Goal: Navigation & Orientation: Find specific page/section

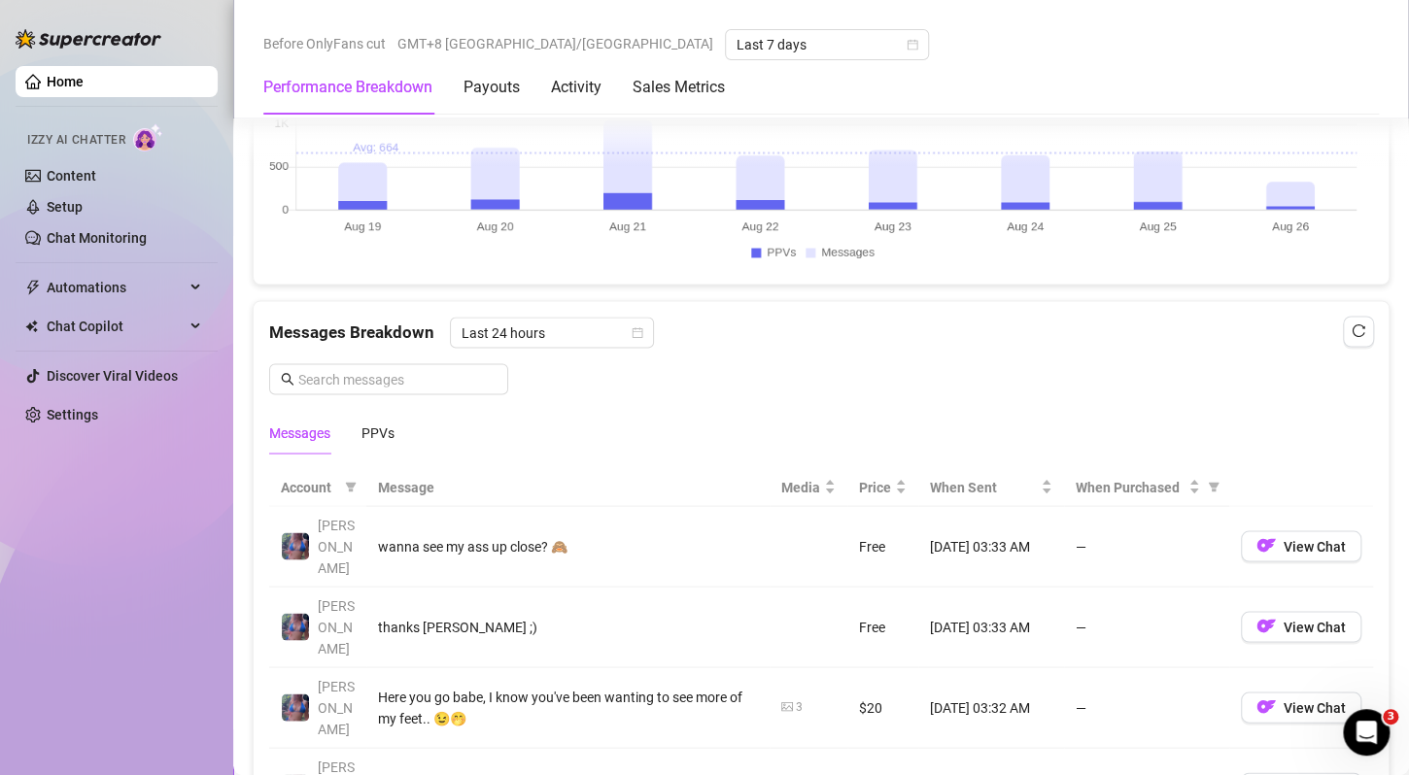
scroll to position [1457, 0]
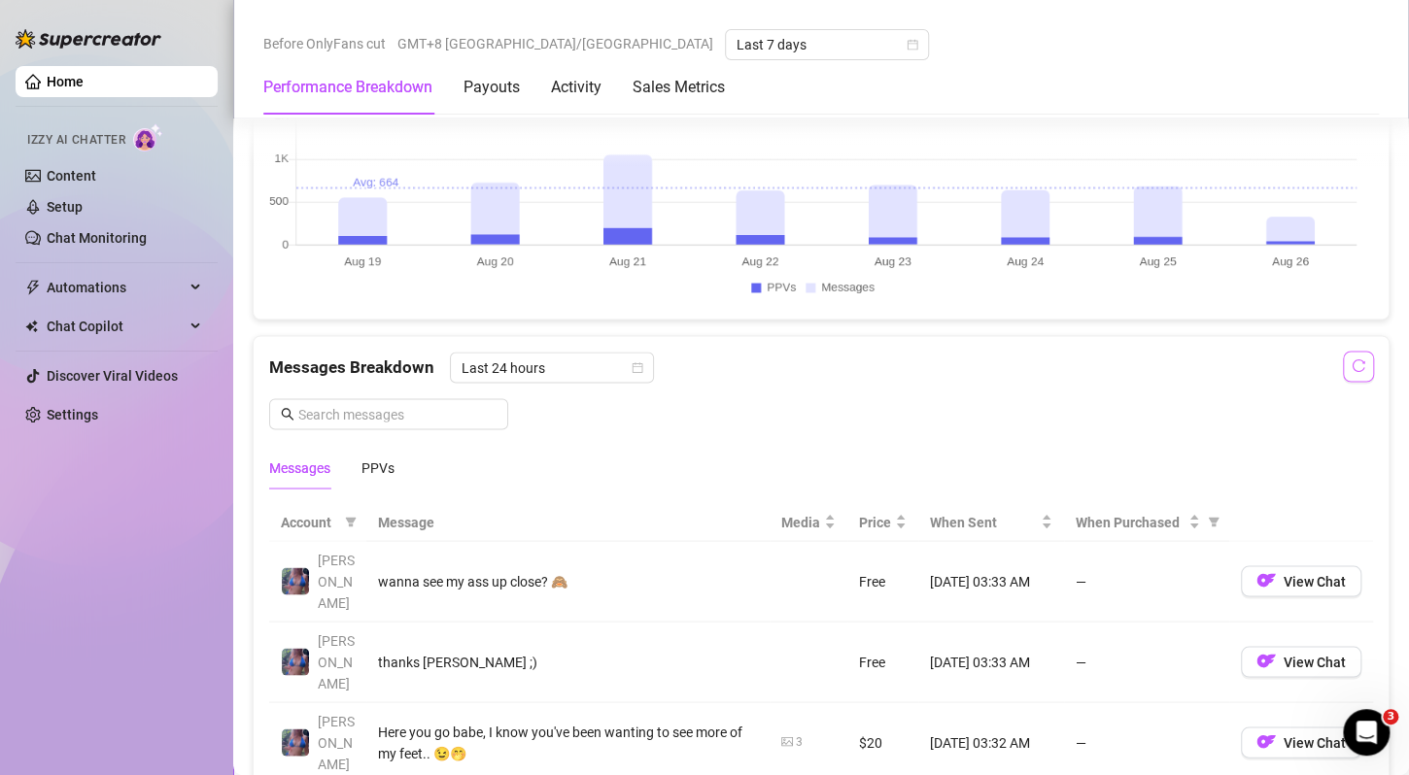
click at [1351, 369] on icon "reload" at bounding box center [1358, 365] width 14 height 14
click at [1351, 368] on icon "reload" at bounding box center [1358, 365] width 14 height 14
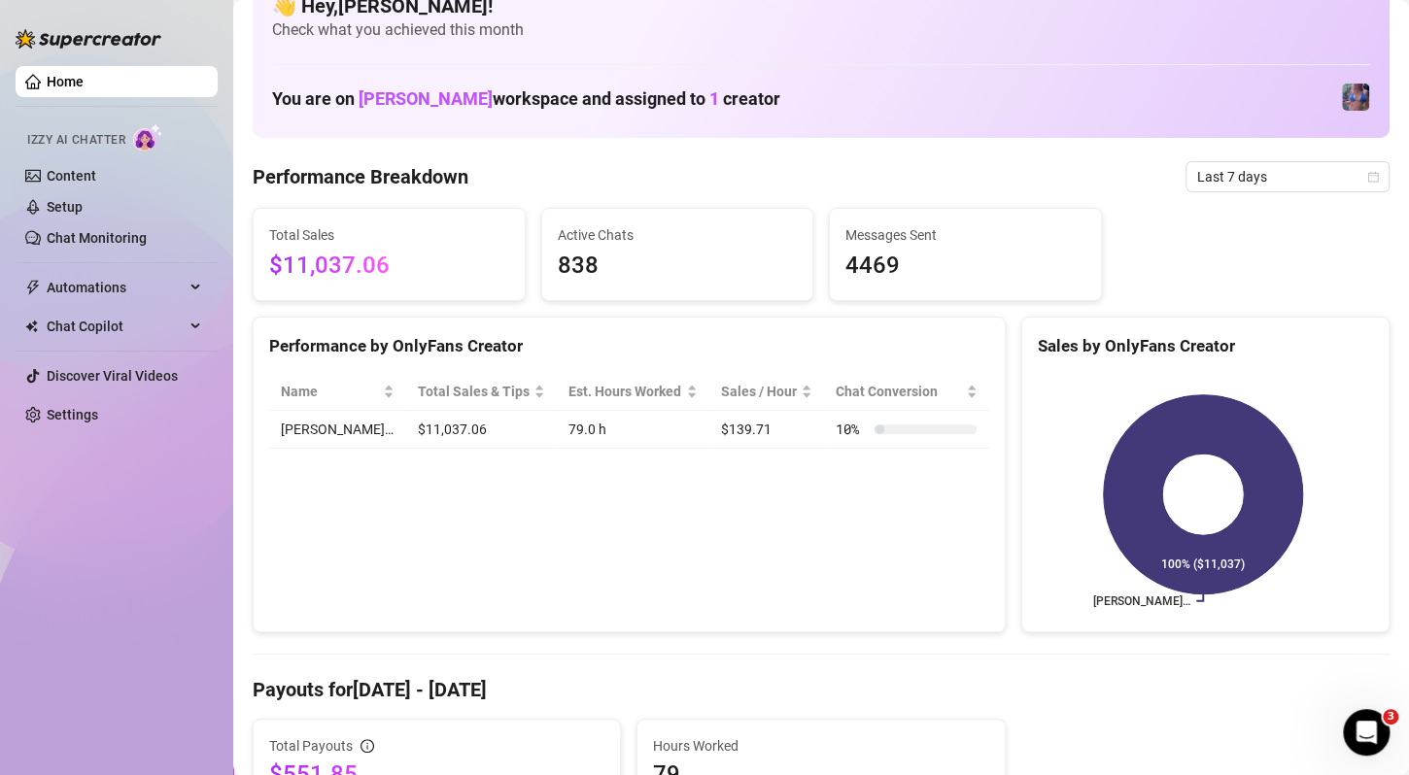
scroll to position [0, 0]
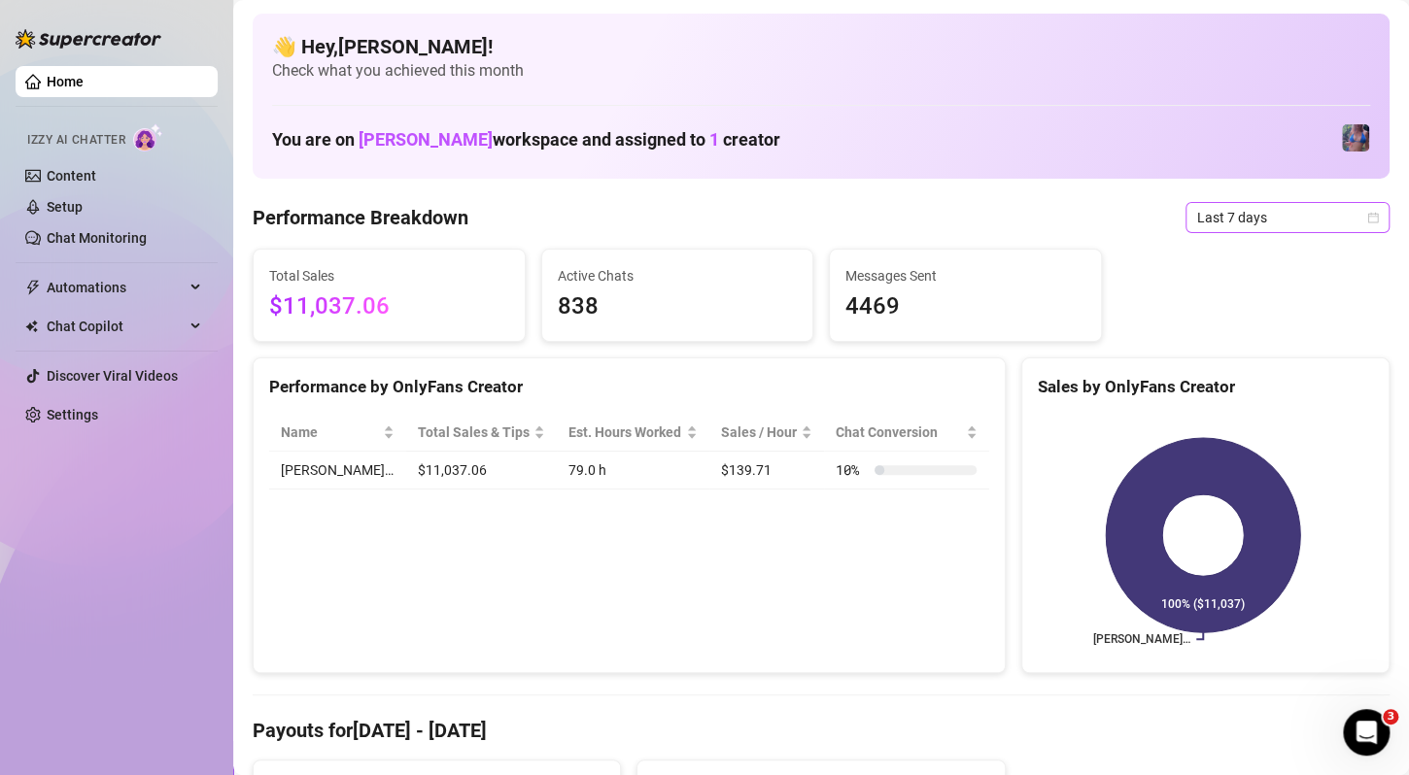
click at [1239, 221] on span "Last 7 days" at bounding box center [1287, 217] width 181 height 29
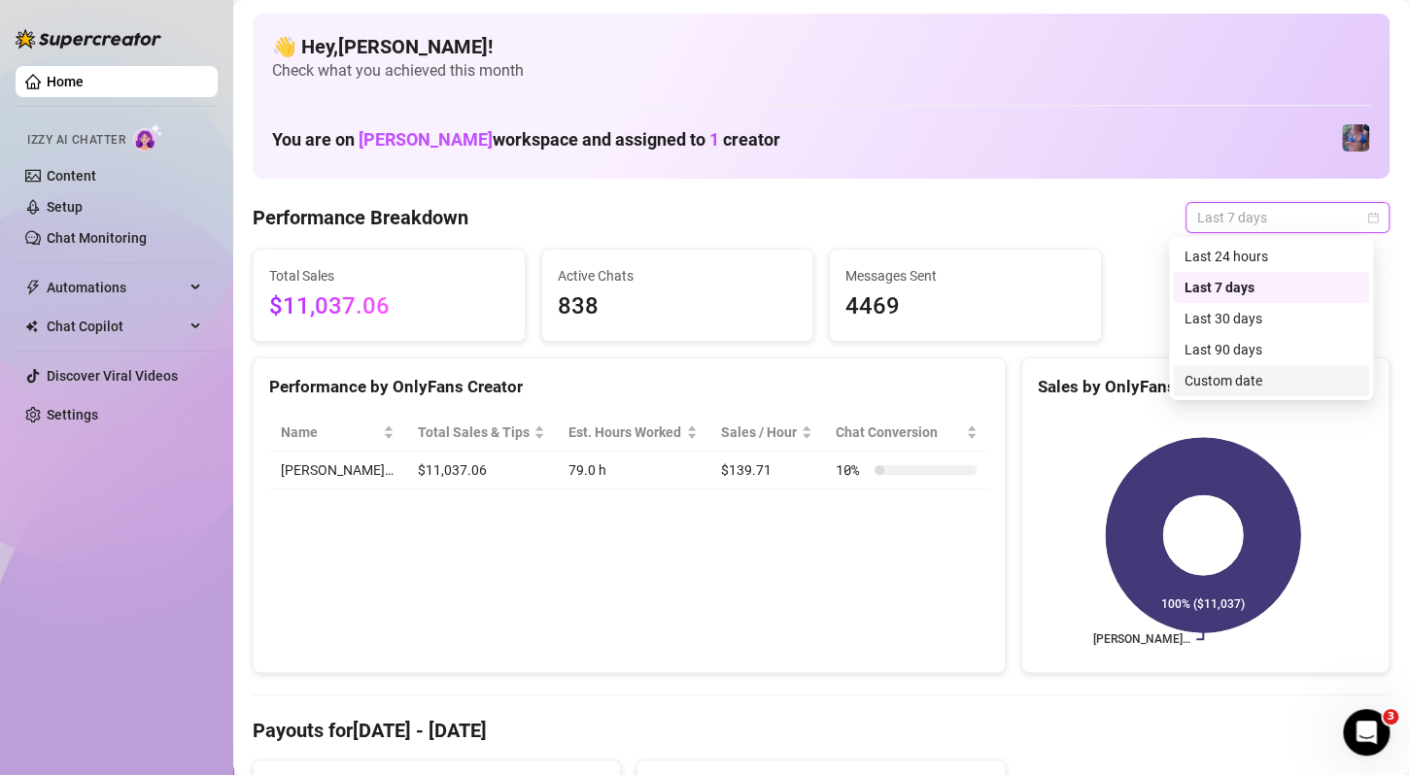
click at [1223, 379] on div "Custom date" at bounding box center [1270, 380] width 173 height 21
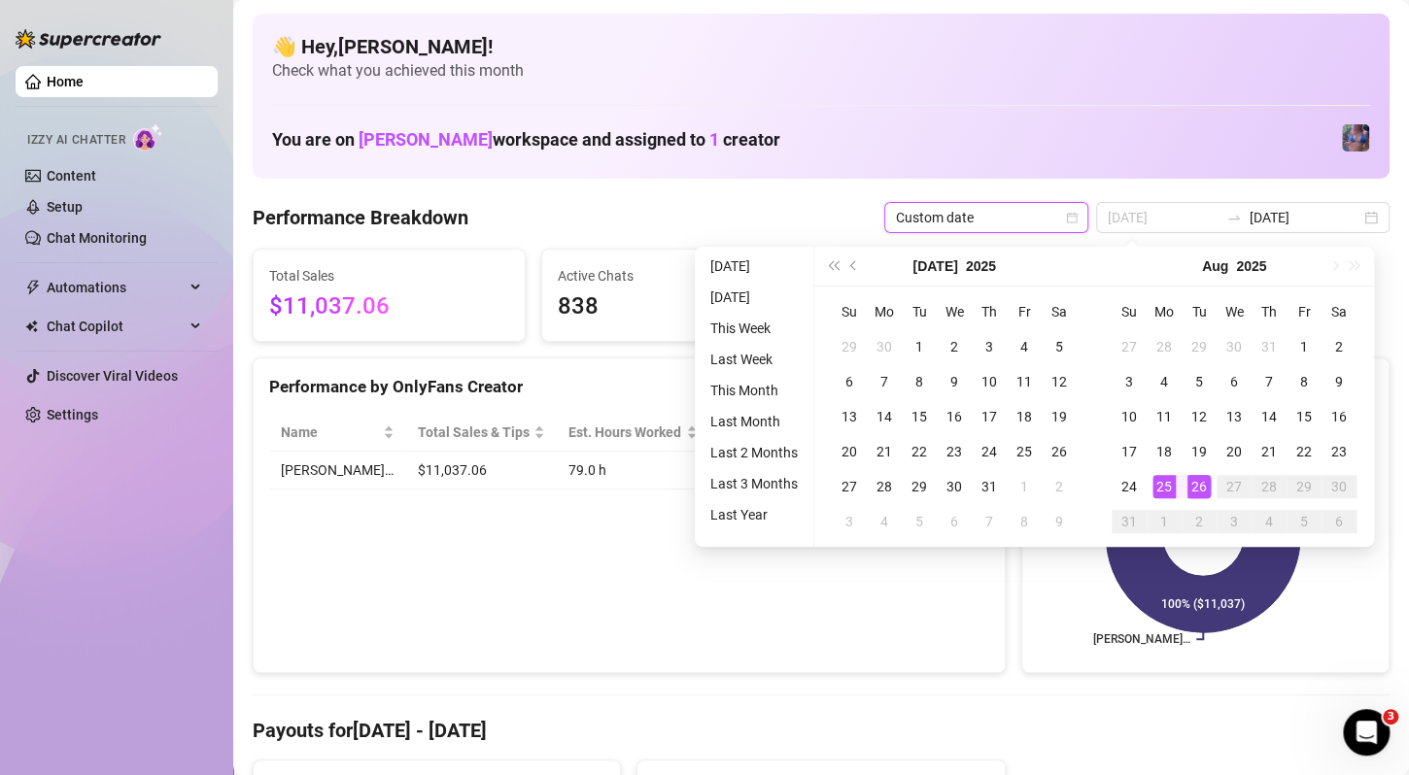
type input "[DATE]"
click at [1197, 486] on div "26" at bounding box center [1198, 486] width 23 height 23
click at [1200, 486] on div "26" at bounding box center [1198, 486] width 23 height 23
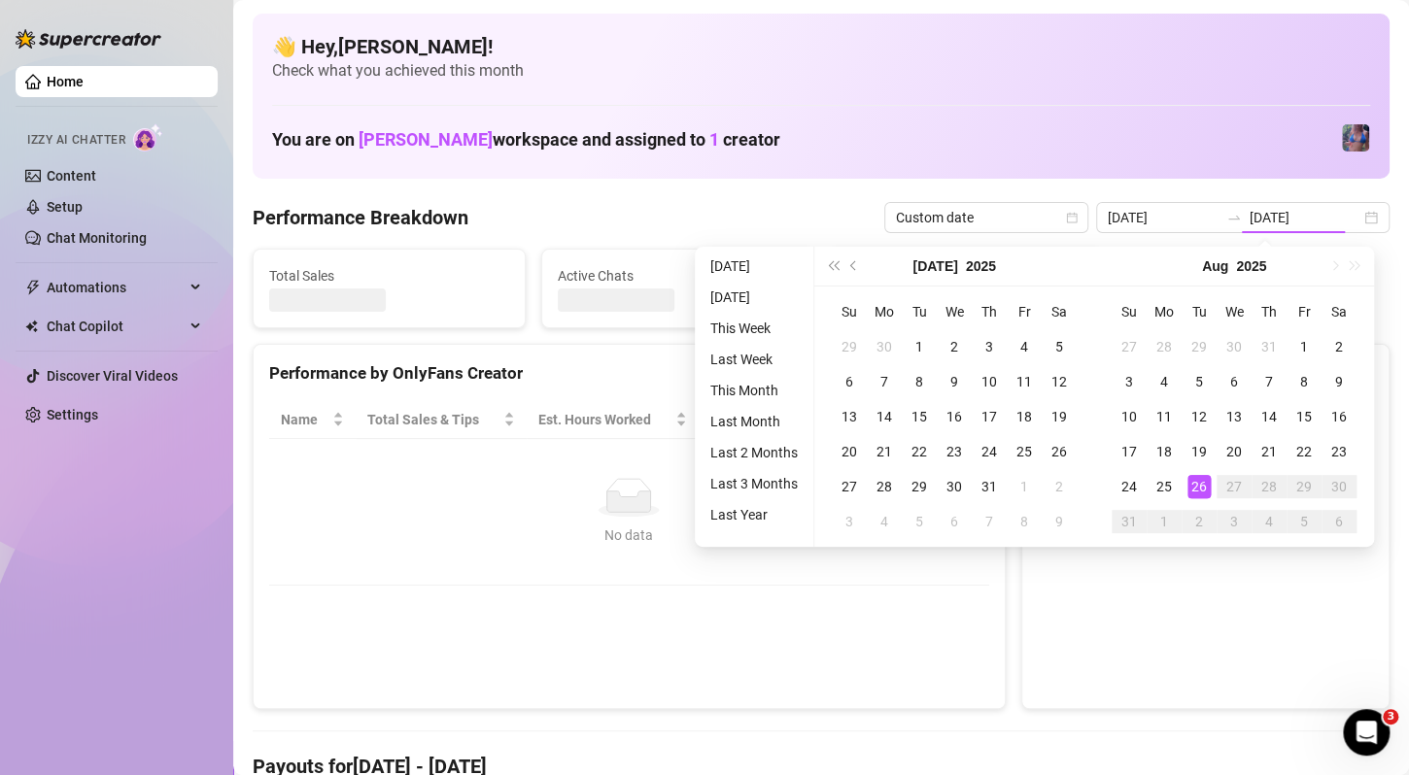
type input "[DATE]"
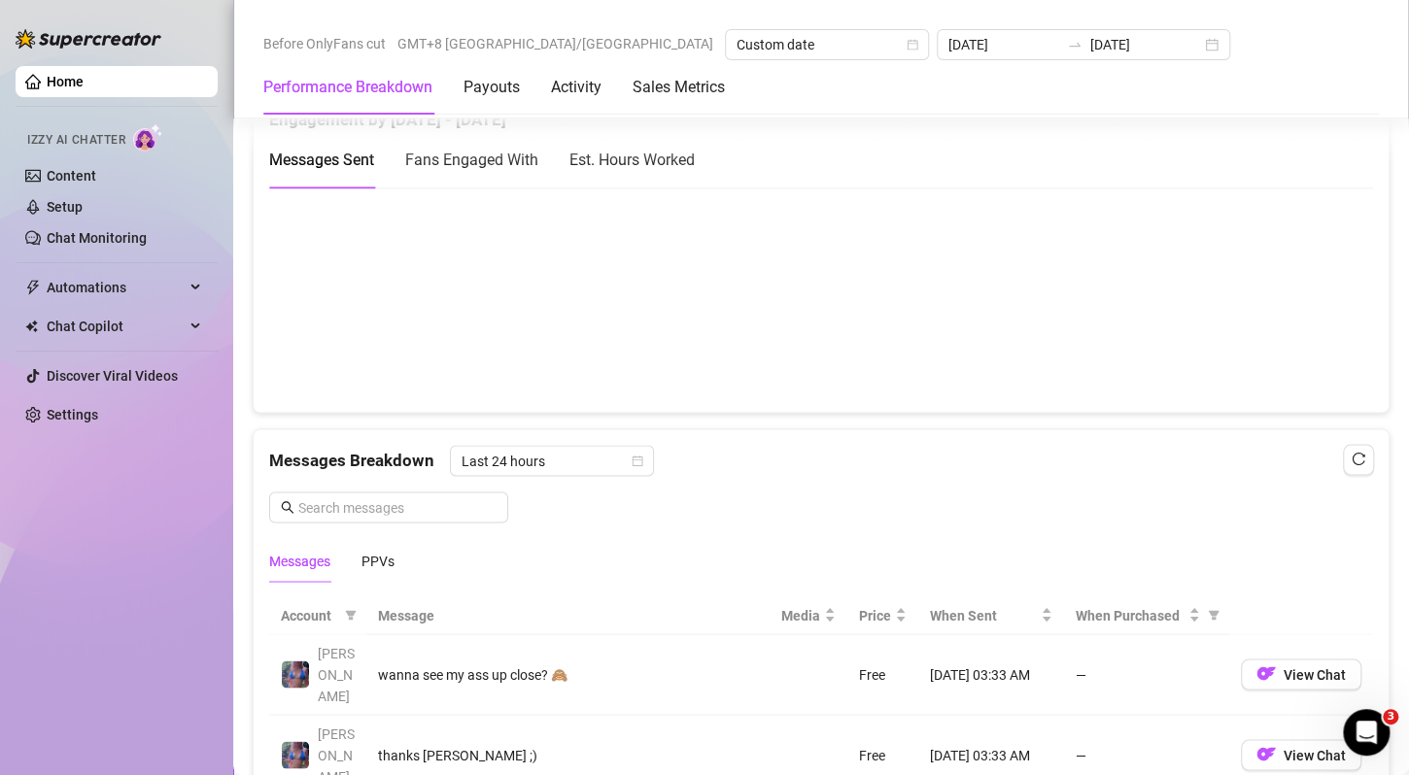
scroll to position [1360, 0]
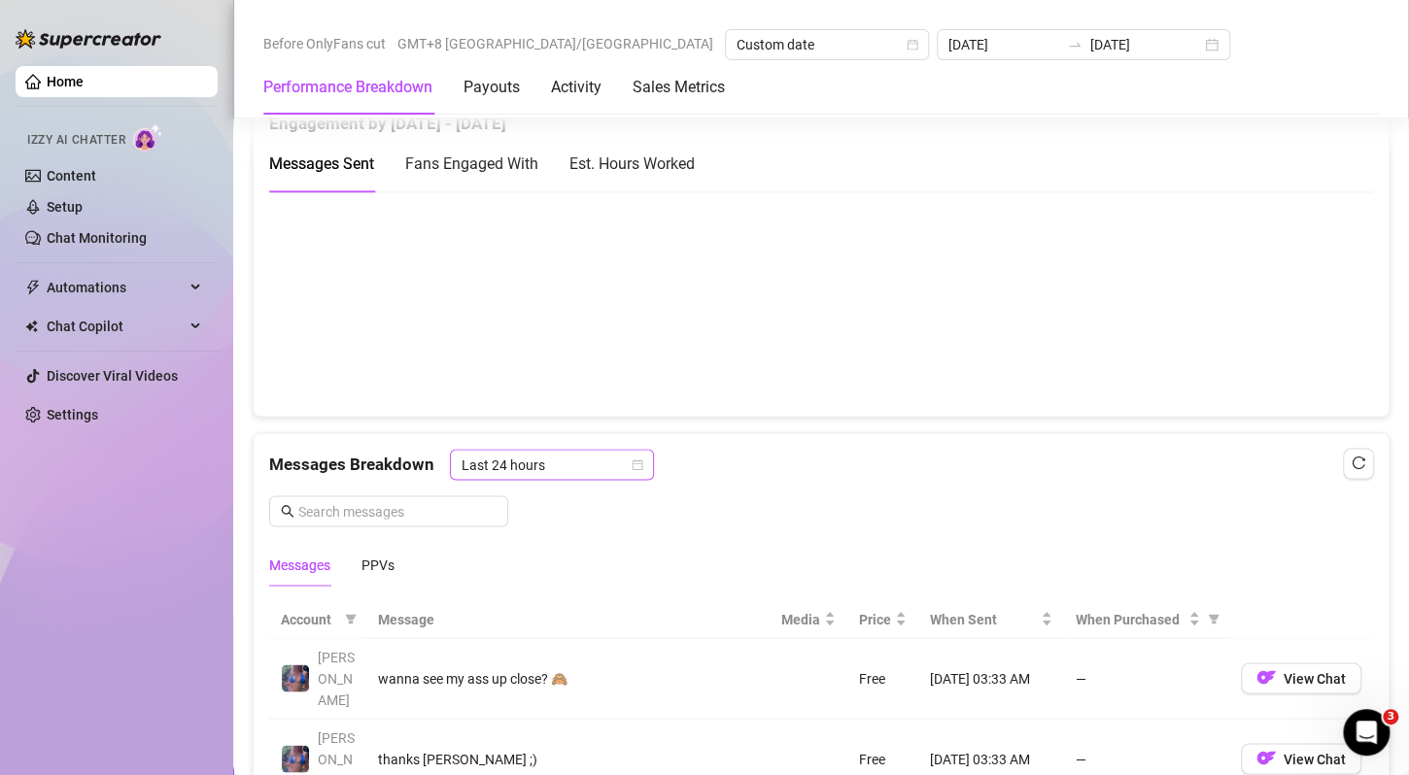
click at [529, 461] on span "Last 24 hours" at bounding box center [551, 464] width 181 height 29
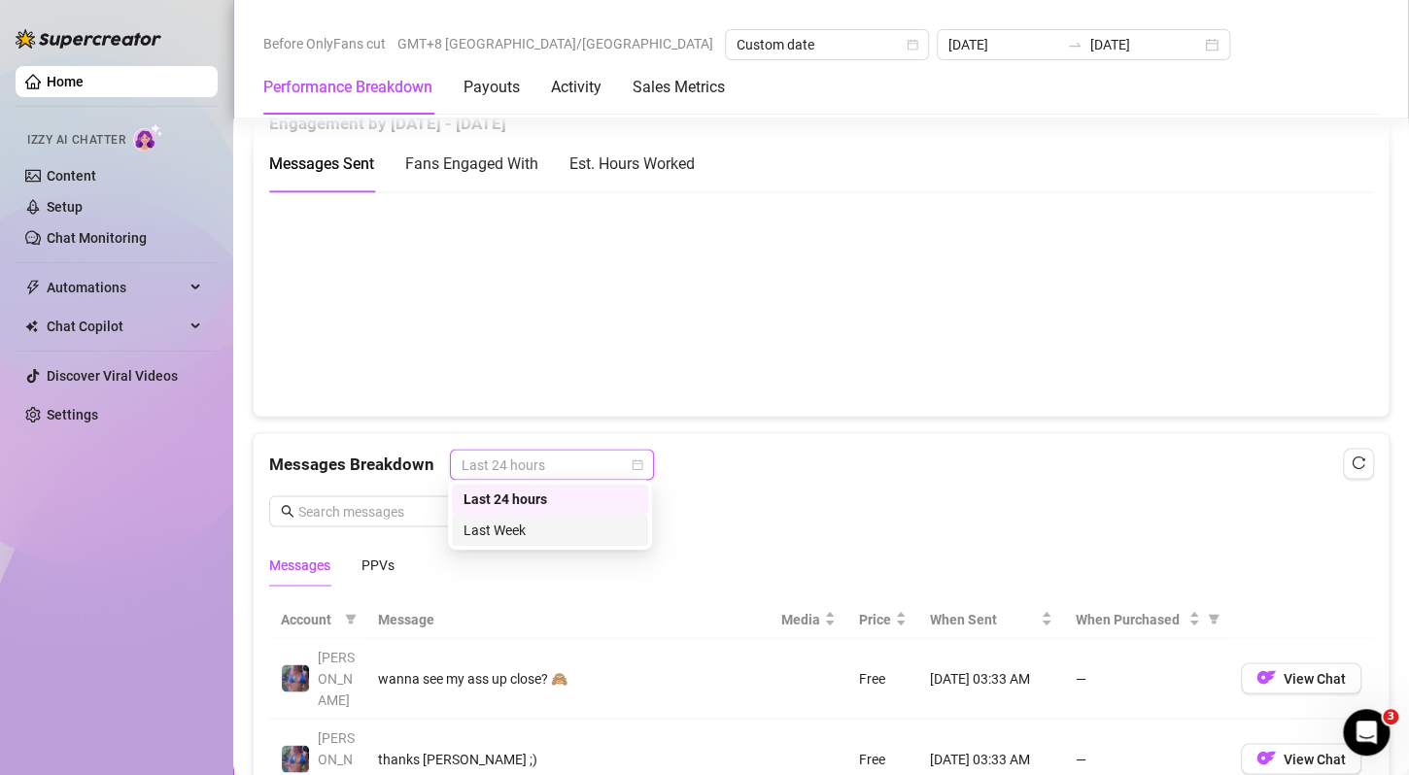
click at [526, 532] on div "Last Week" at bounding box center [549, 530] width 173 height 21
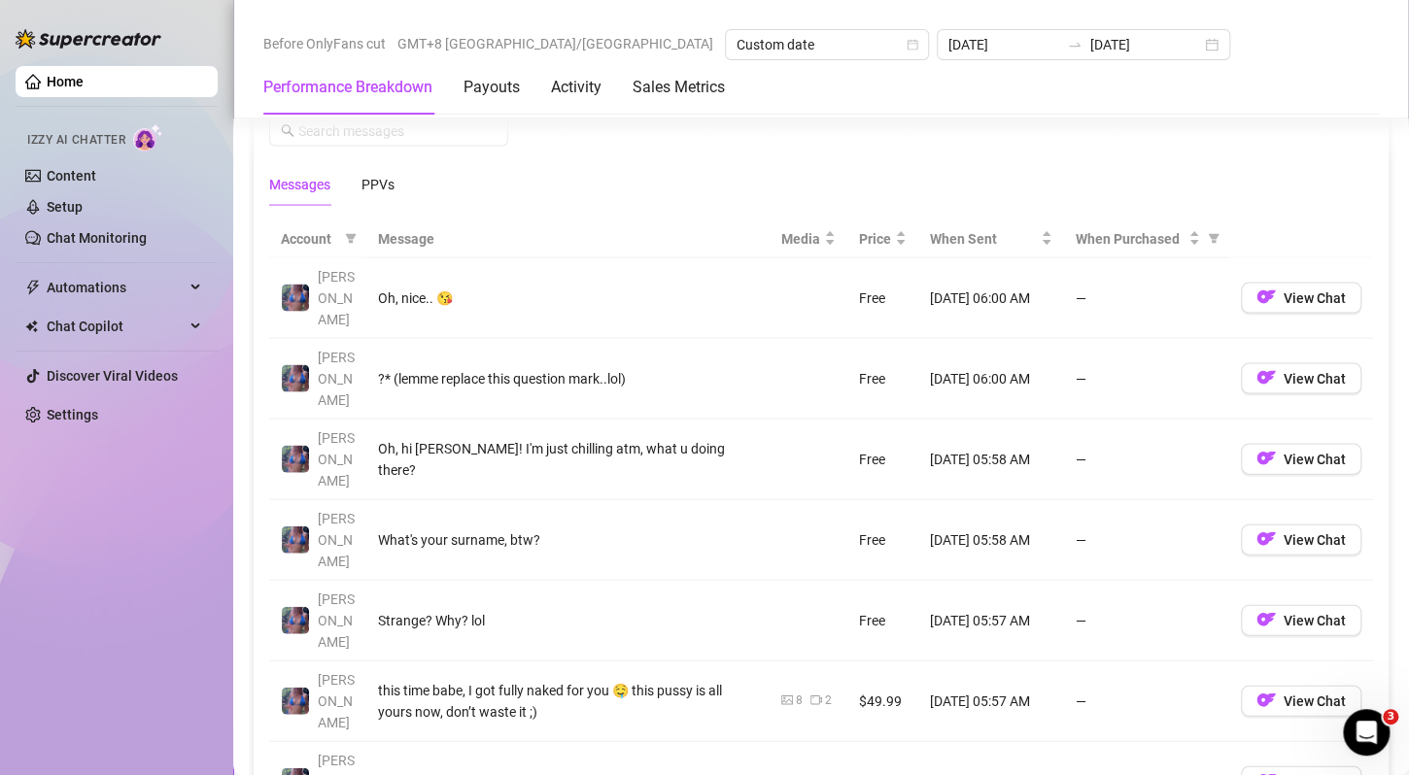
scroll to position [1749, 0]
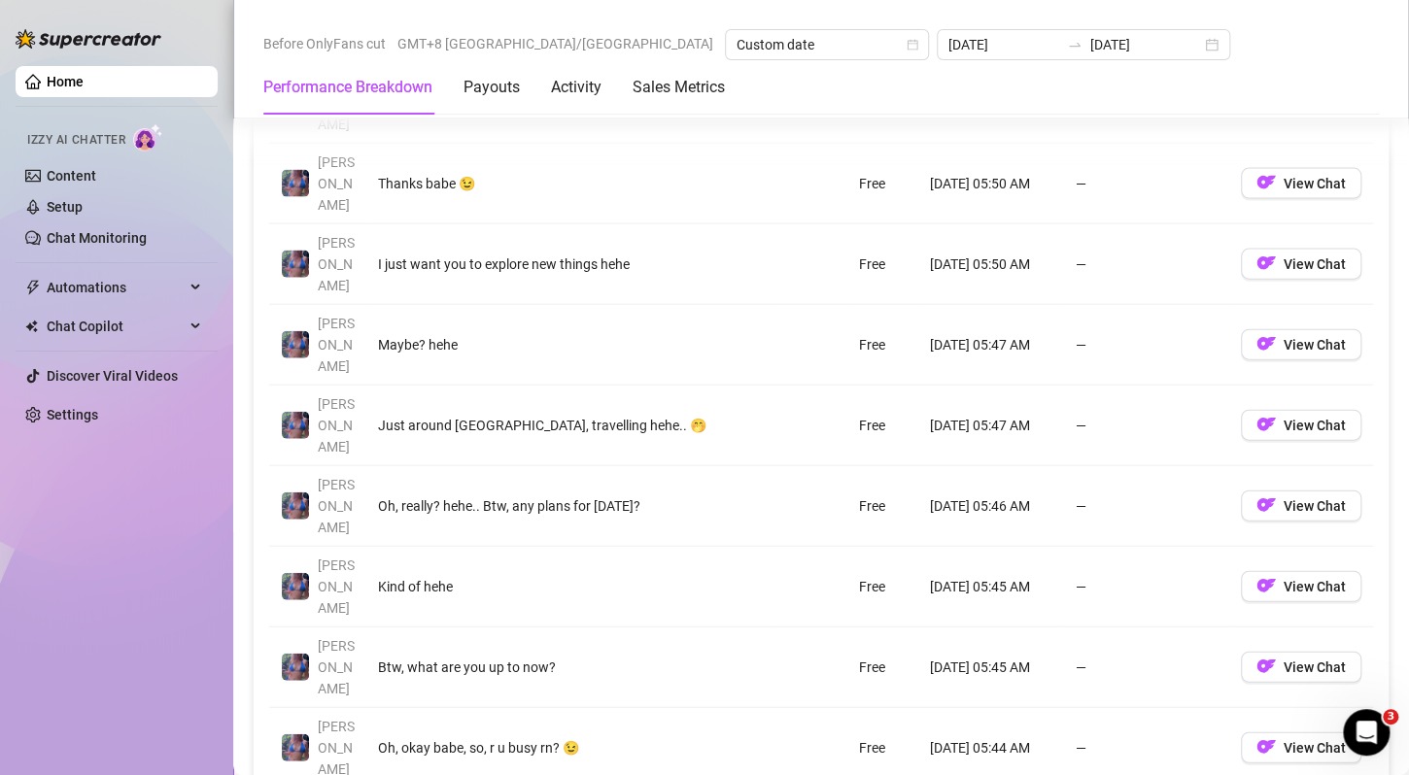
scroll to position [1943, 0]
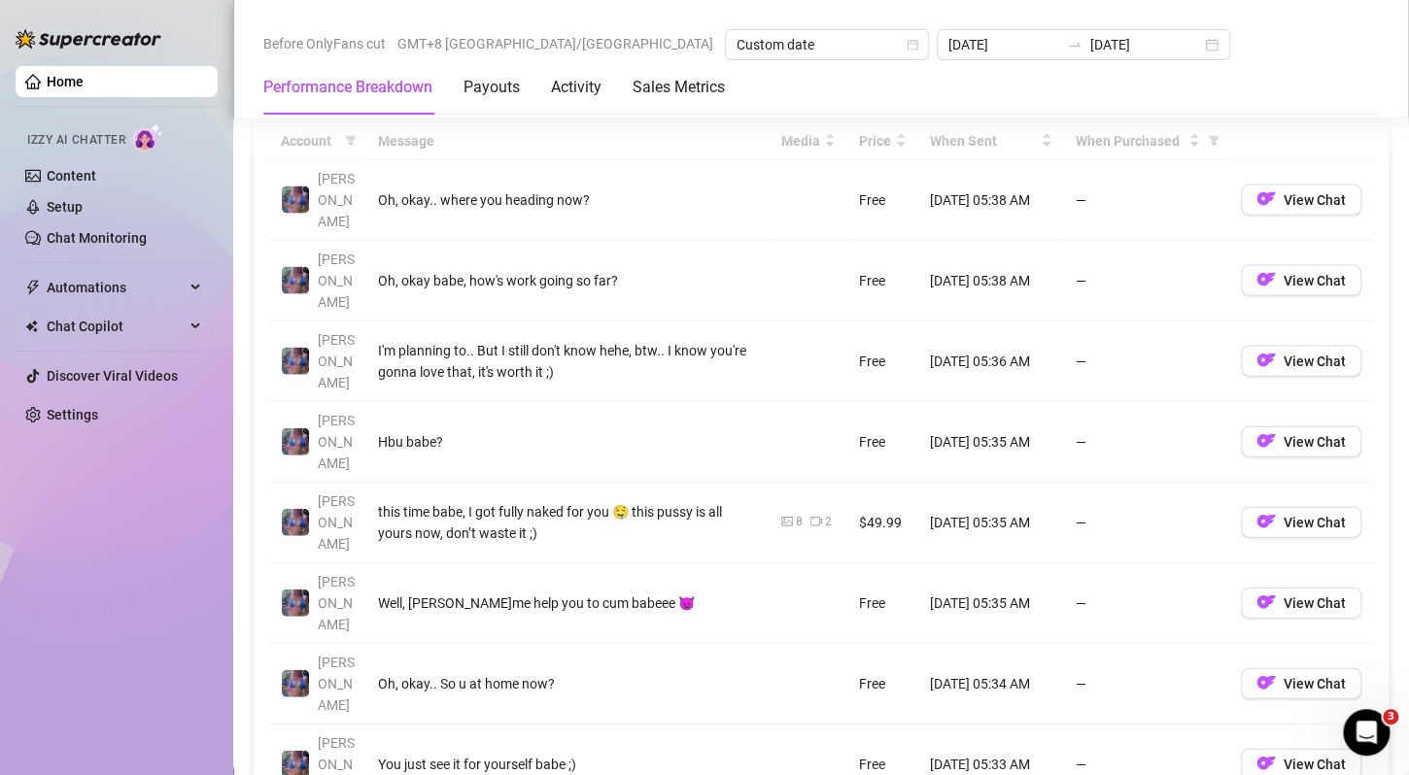
scroll to position [1846, 0]
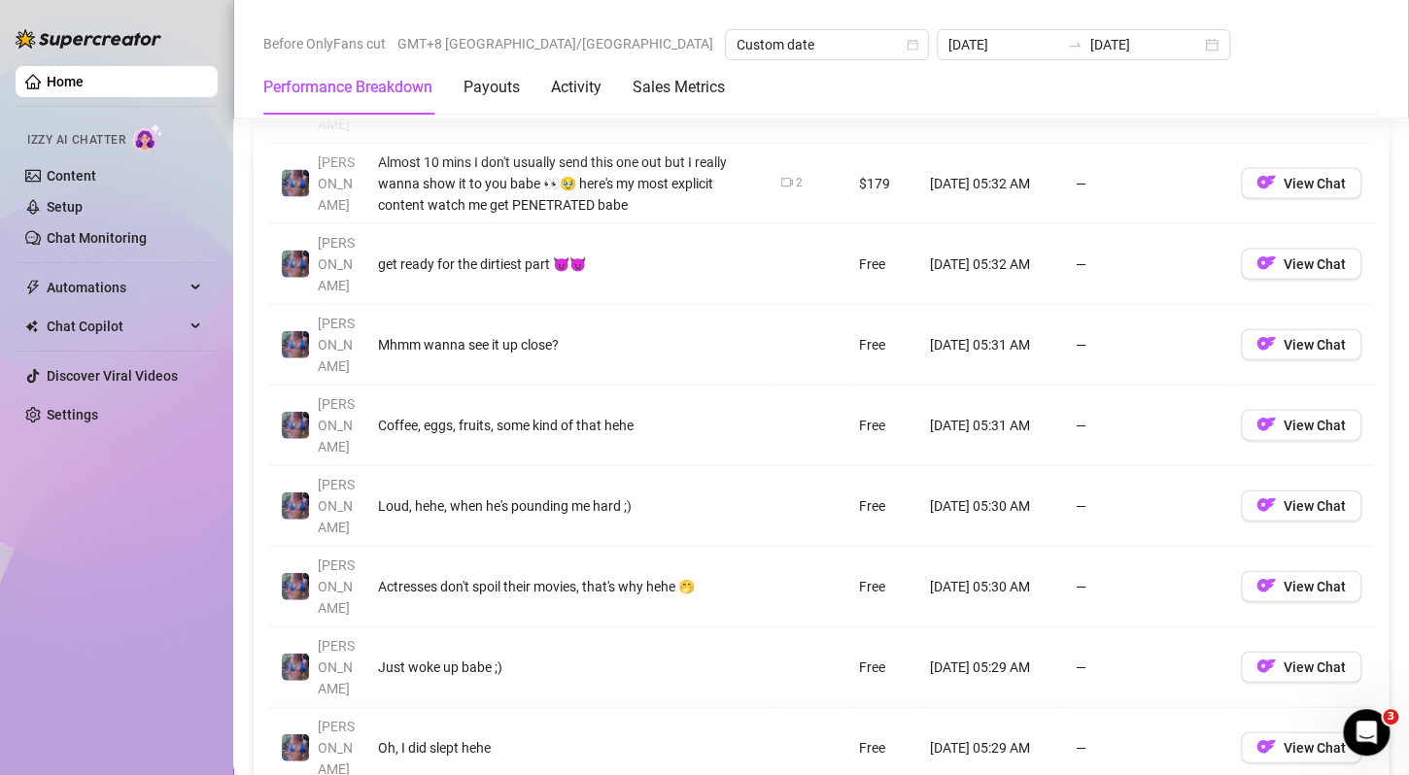
scroll to position [1943, 0]
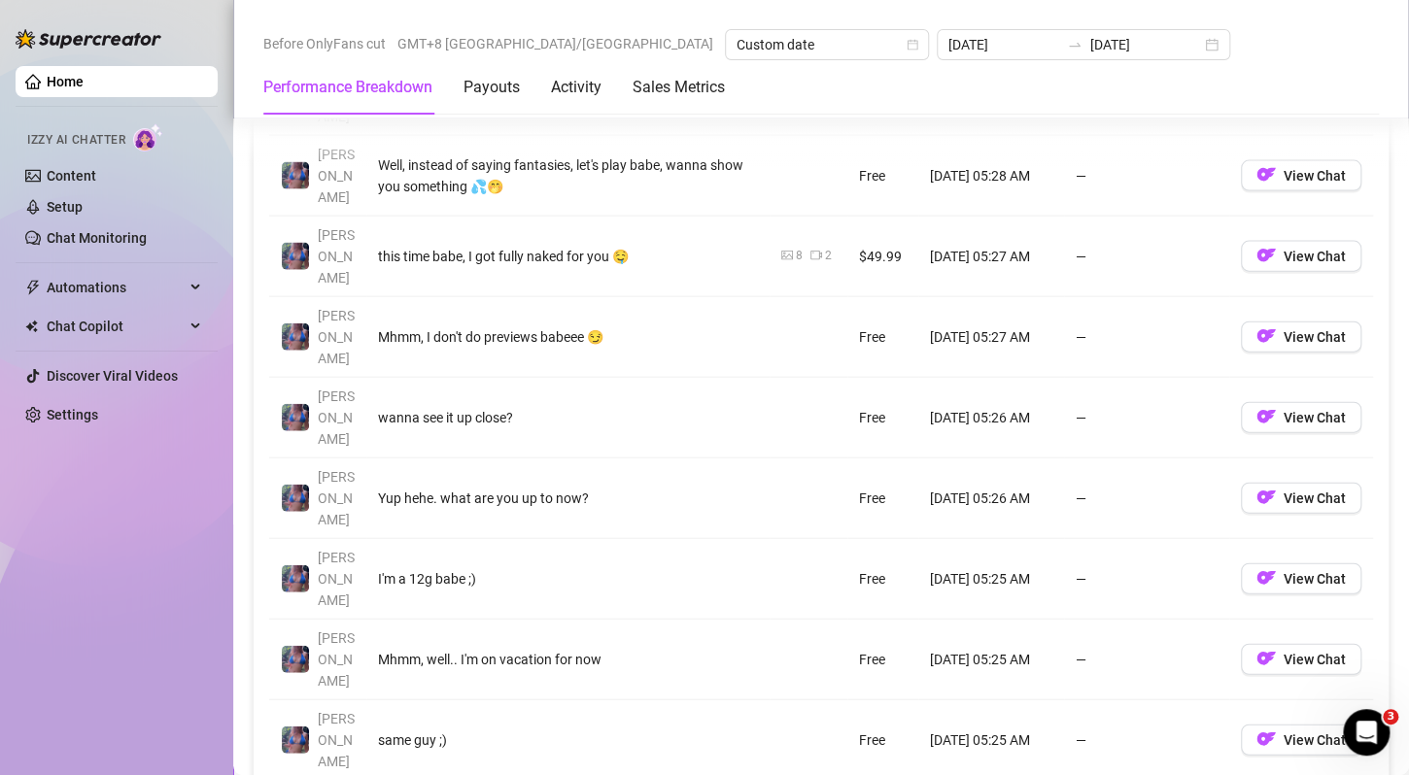
drag, startPoint x: 1223, startPoint y: 573, endPoint x: 1157, endPoint y: 496, distance: 101.3
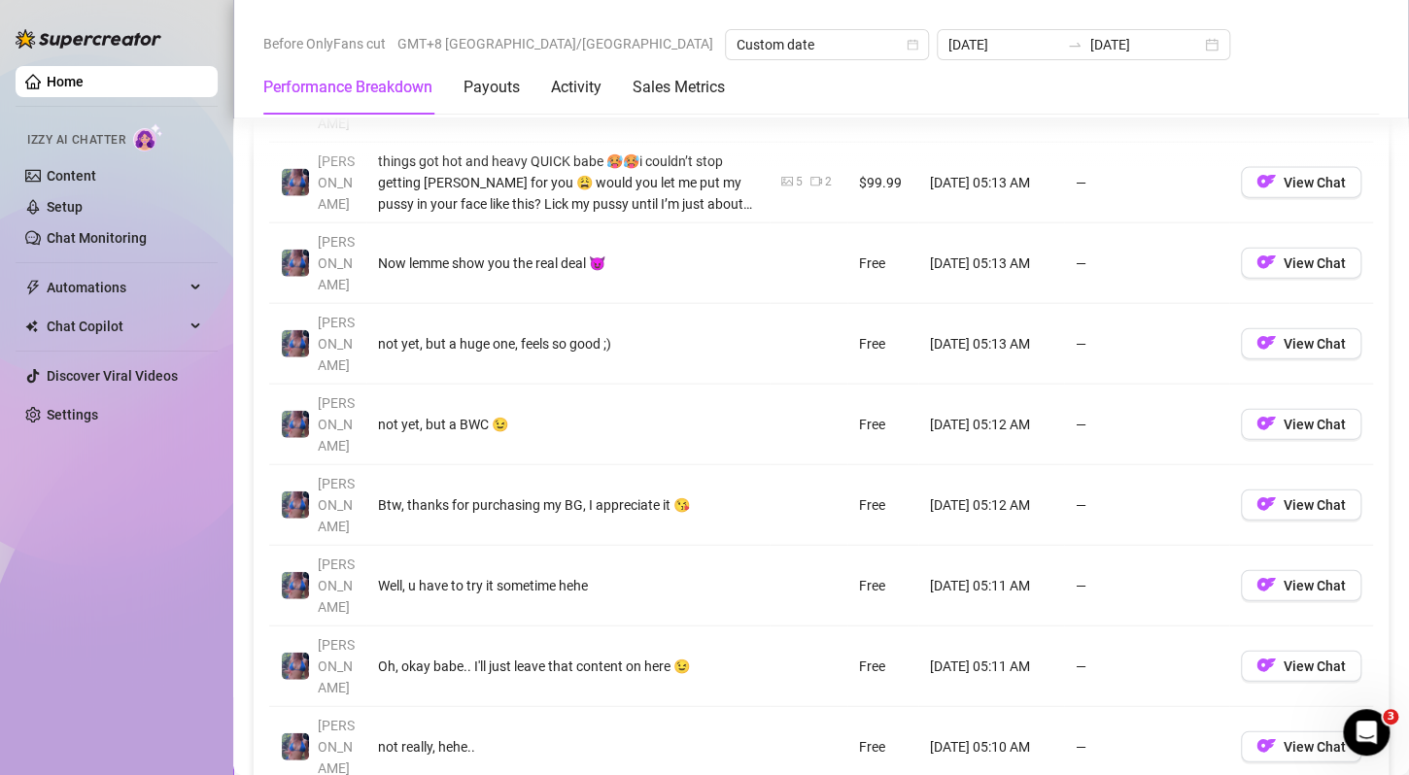
scroll to position [2040, 0]
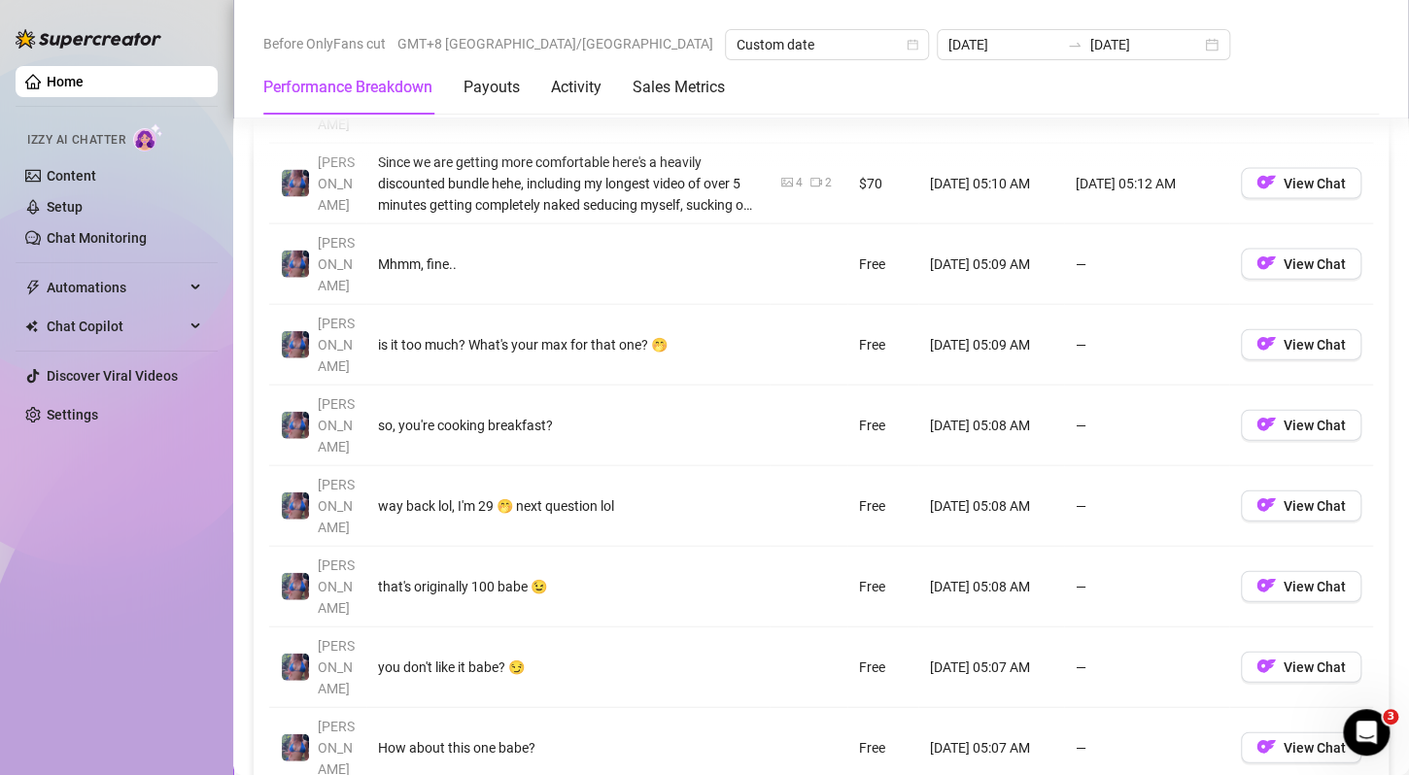
scroll to position [1943, 0]
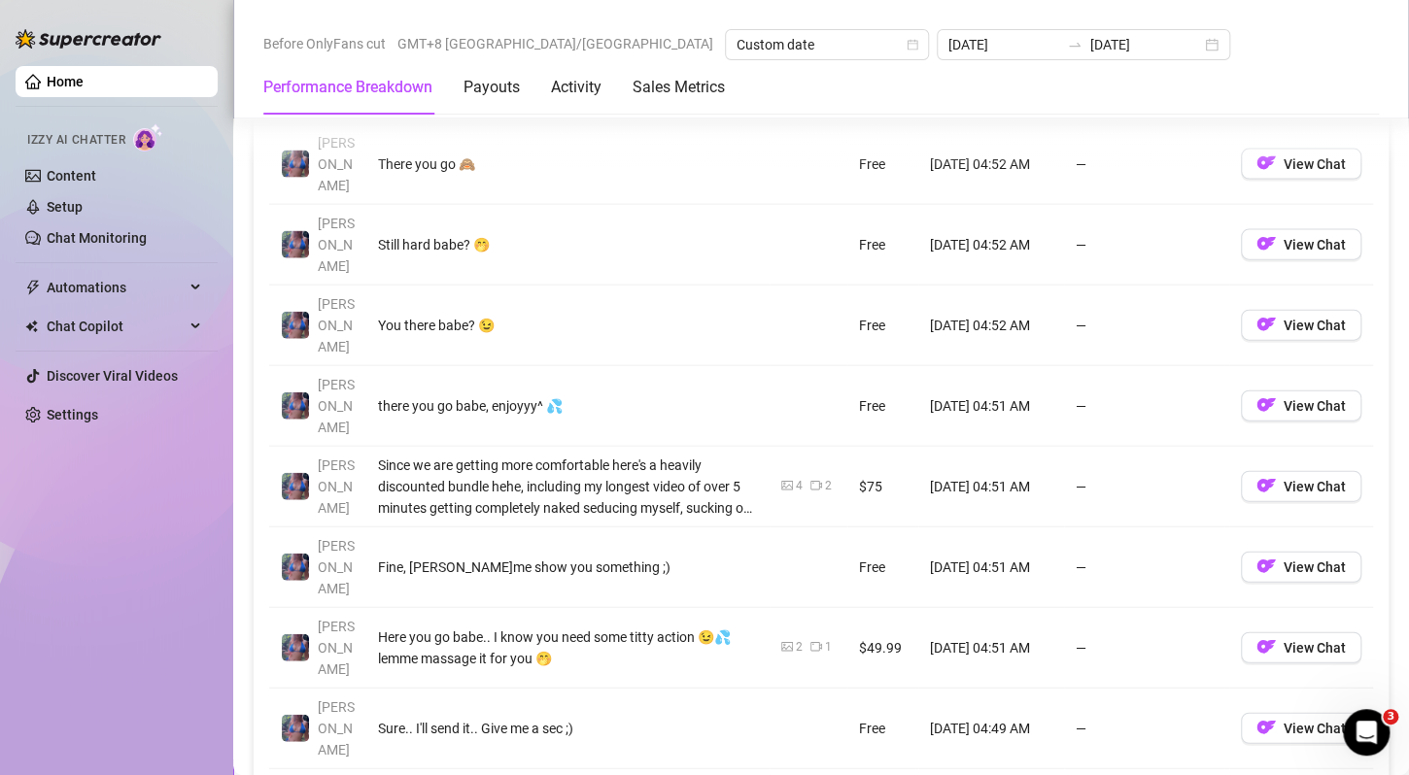
scroll to position [2040, 0]
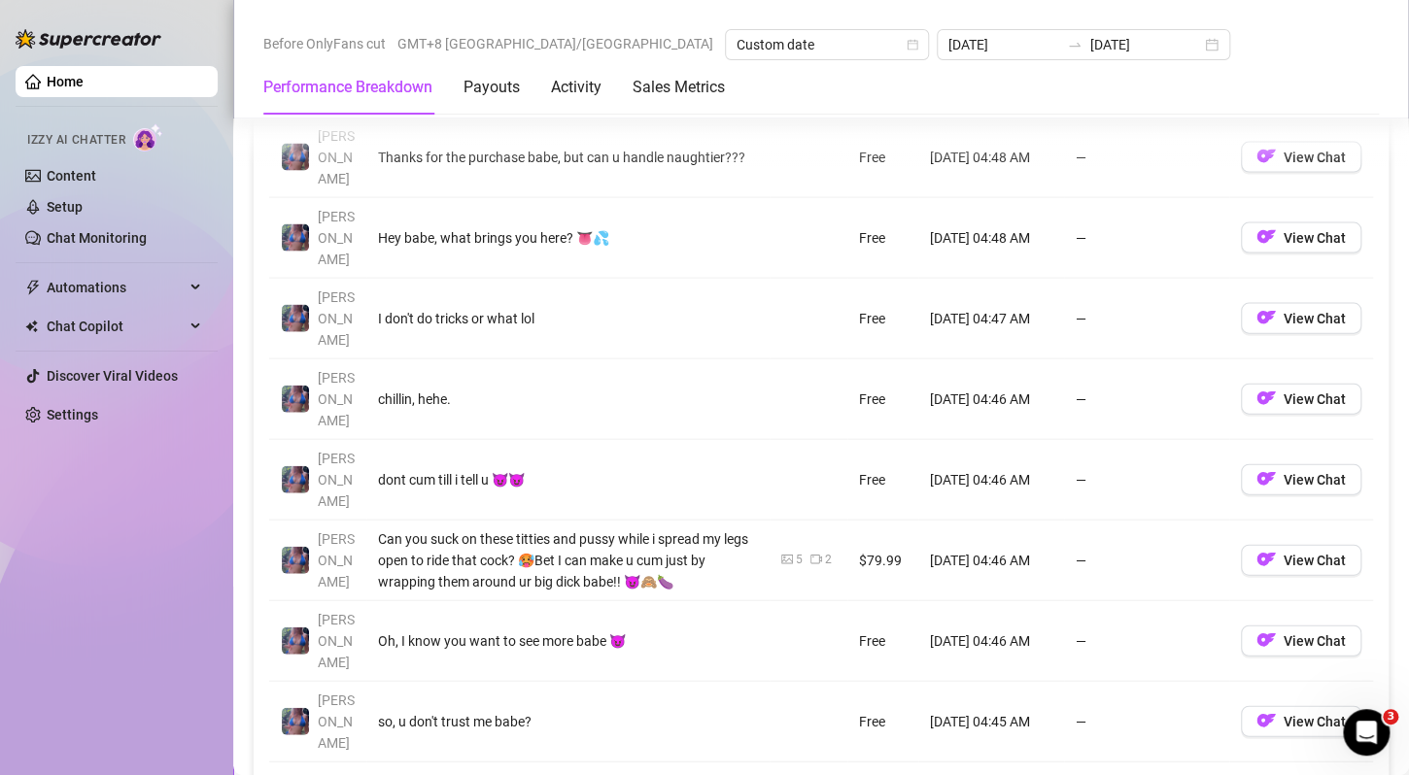
scroll to position [1943, 0]
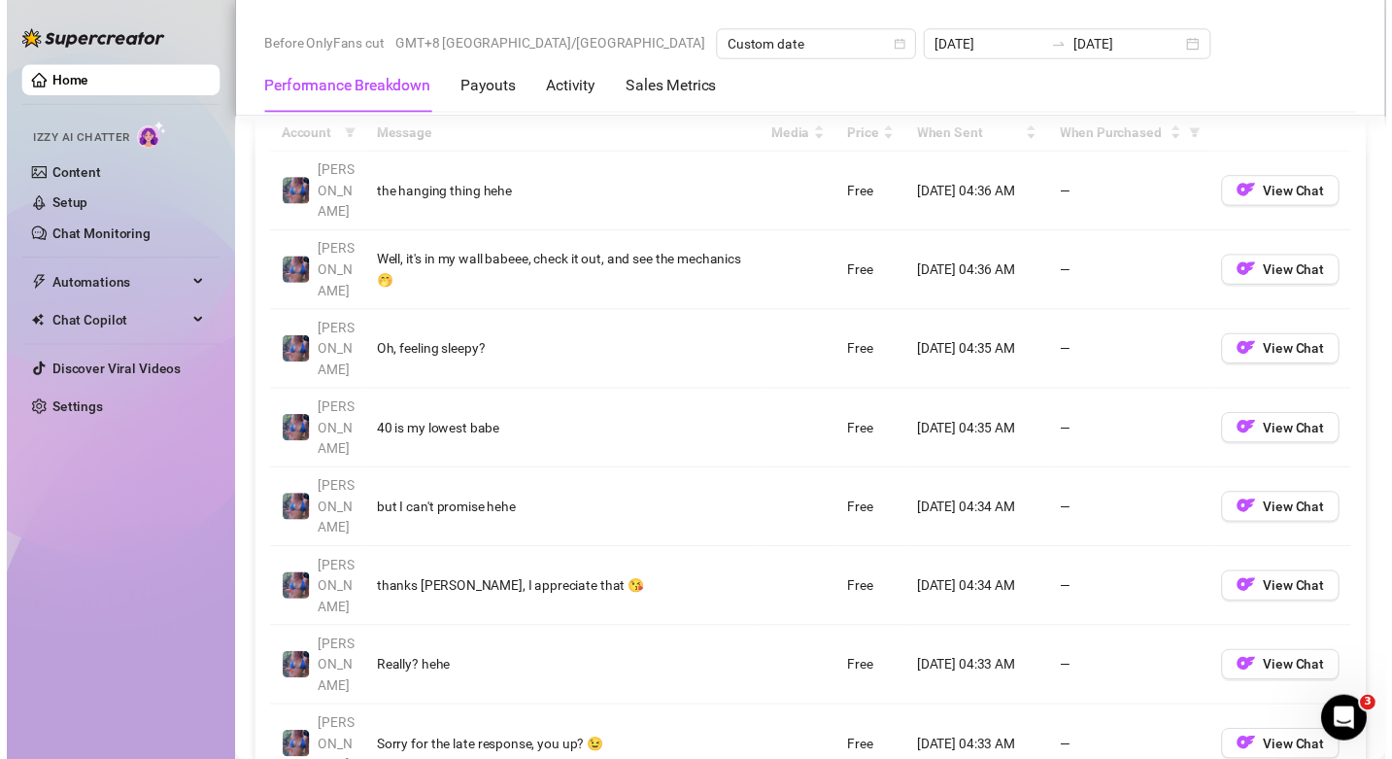
scroll to position [1846, 0]
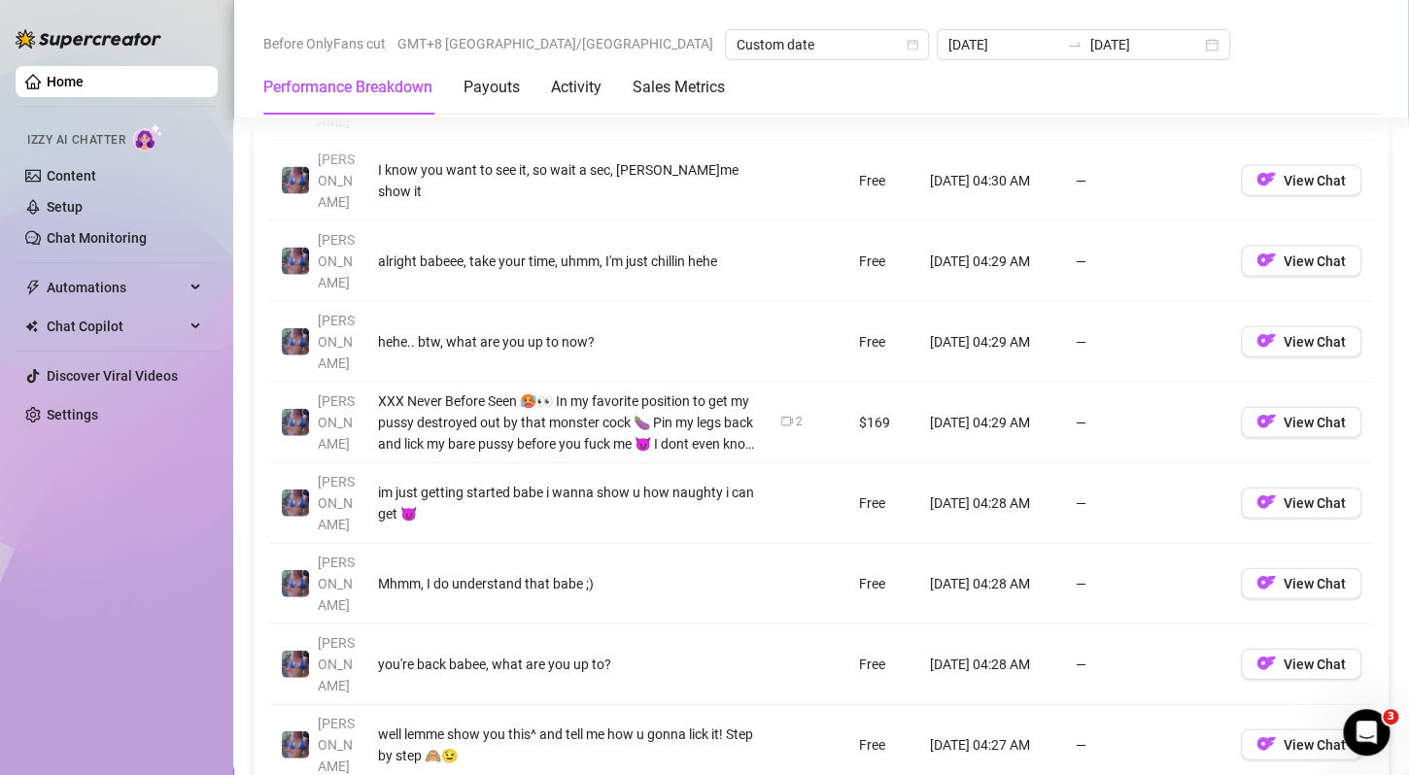
scroll to position [1943, 0]
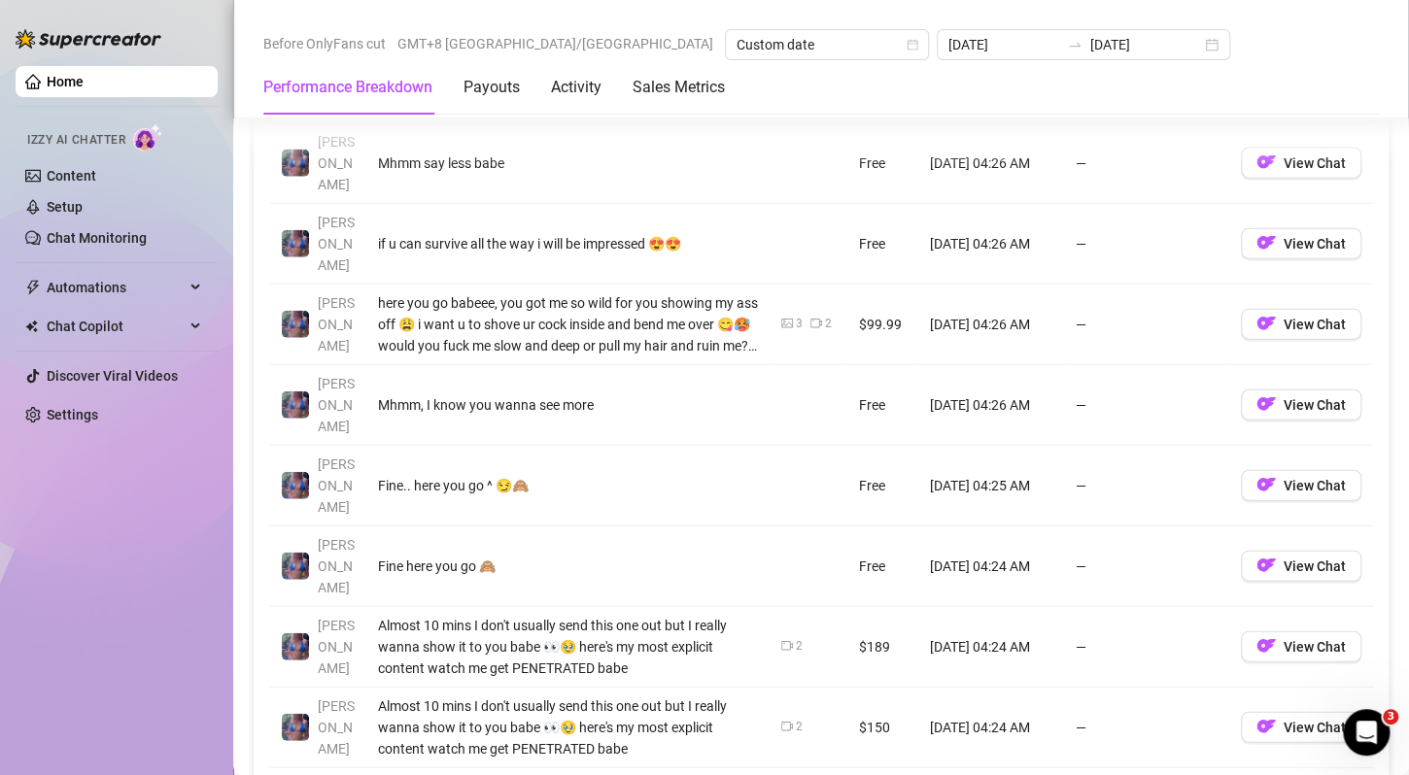
scroll to position [2040, 0]
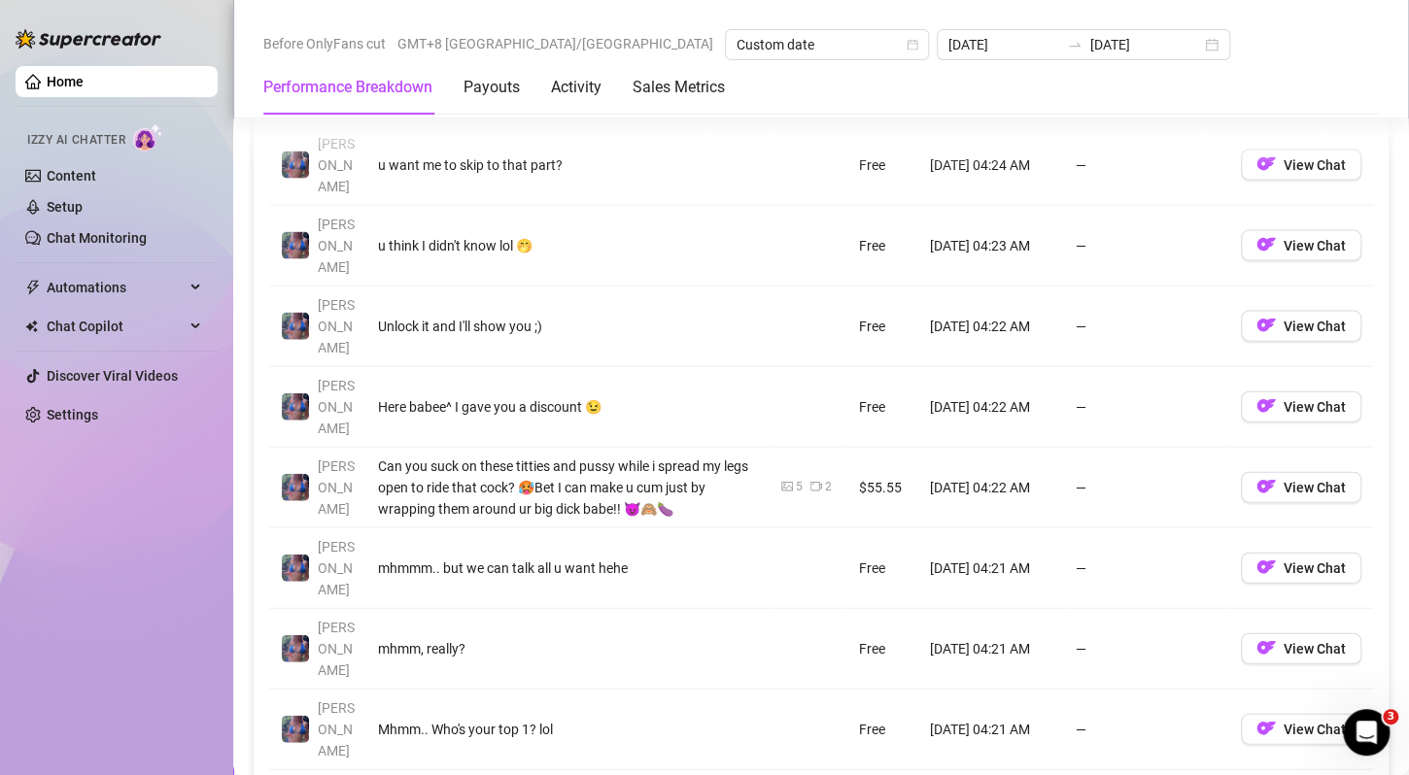
scroll to position [1943, 0]
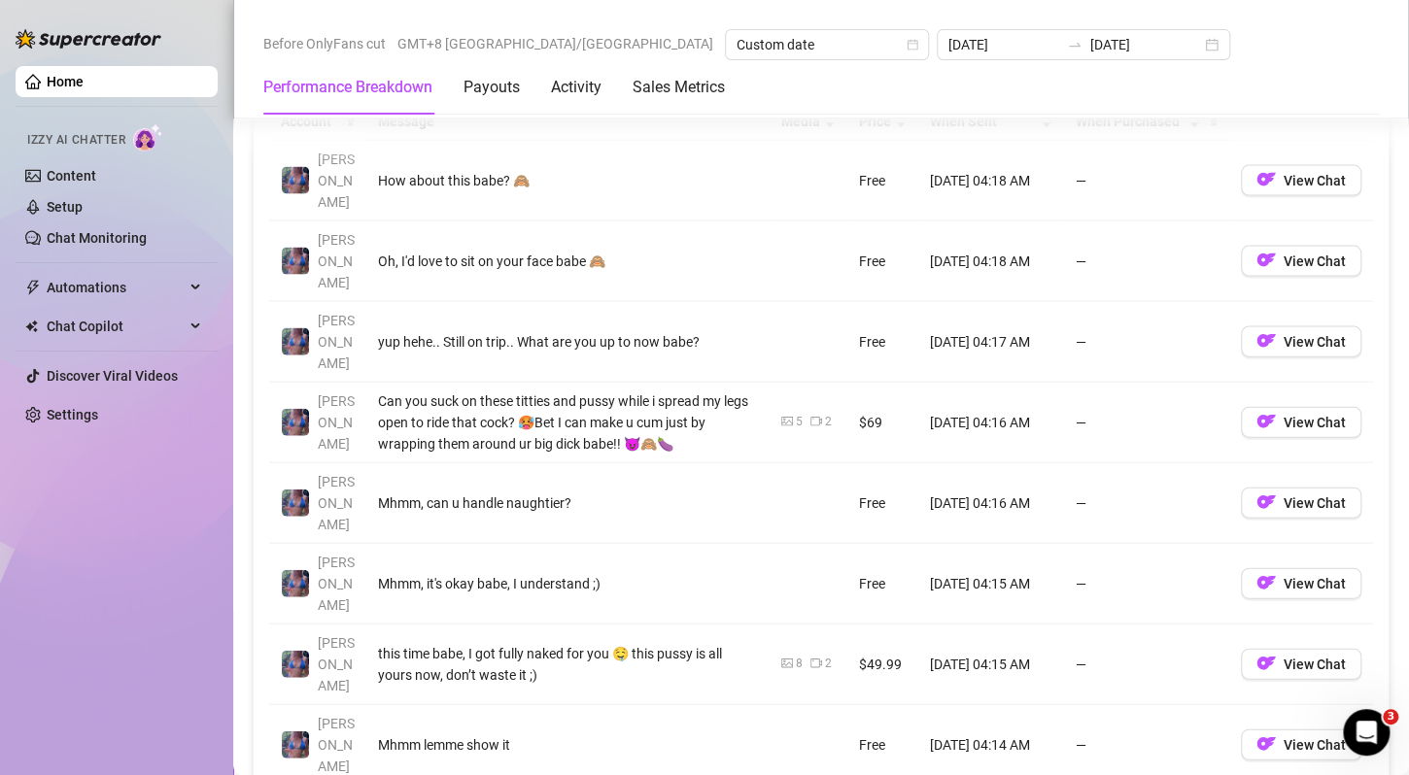
scroll to position [1846, 0]
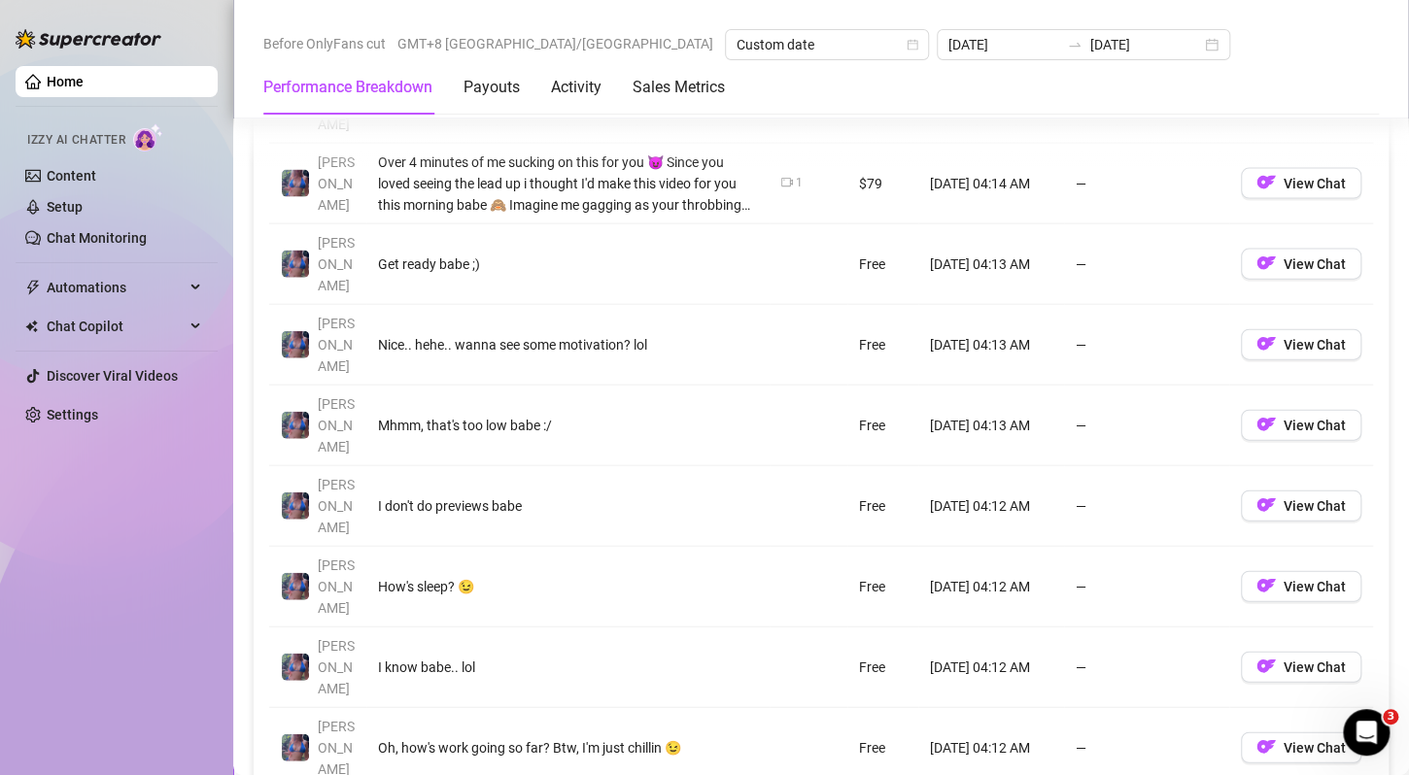
scroll to position [1943, 0]
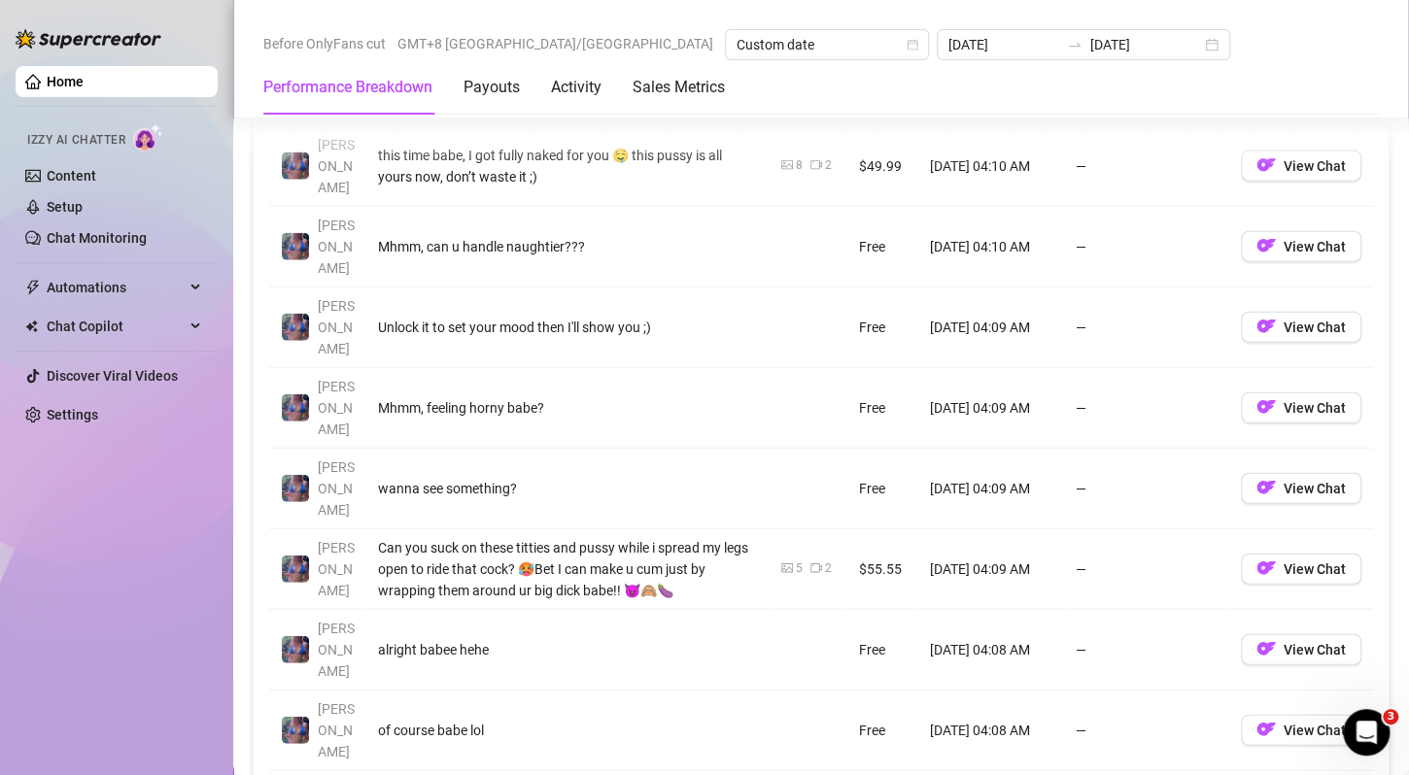
scroll to position [2040, 0]
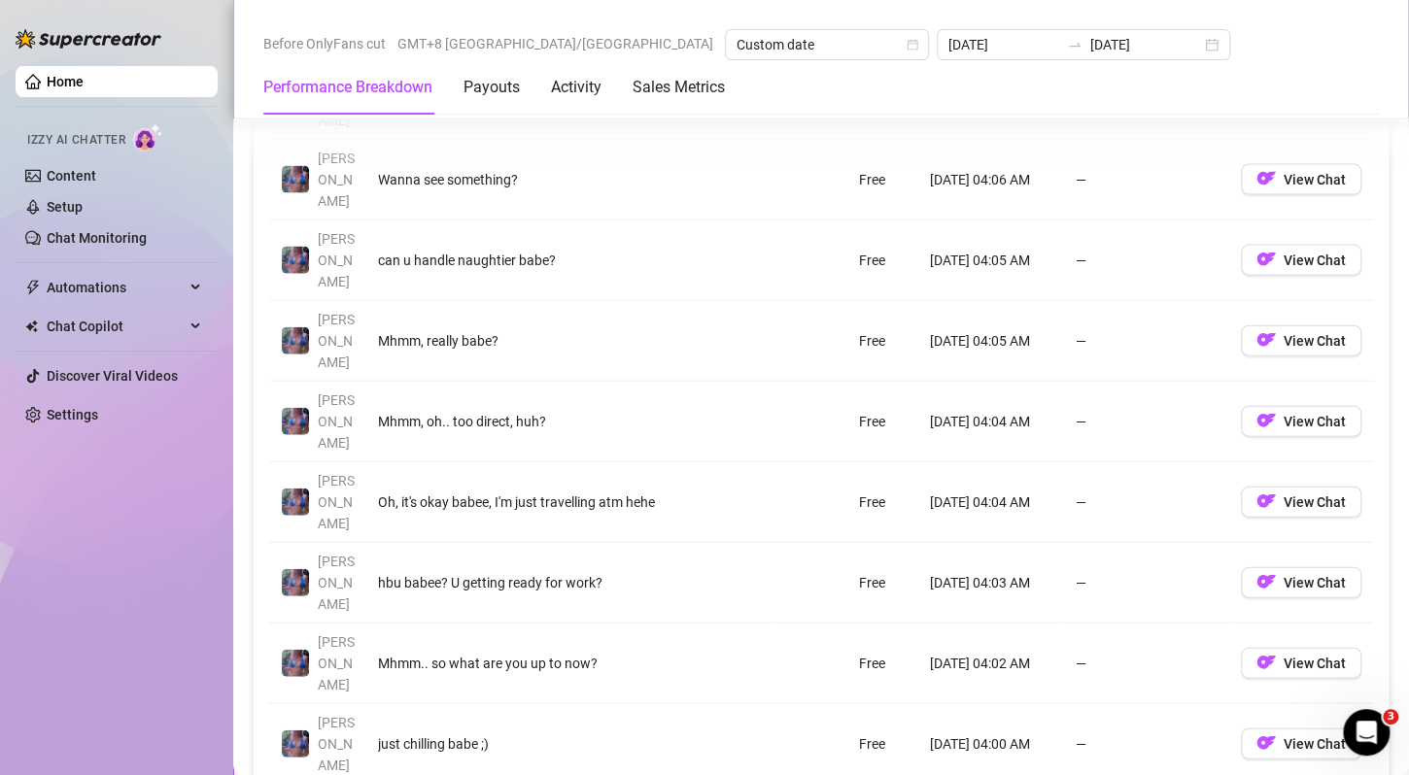
scroll to position [1943, 0]
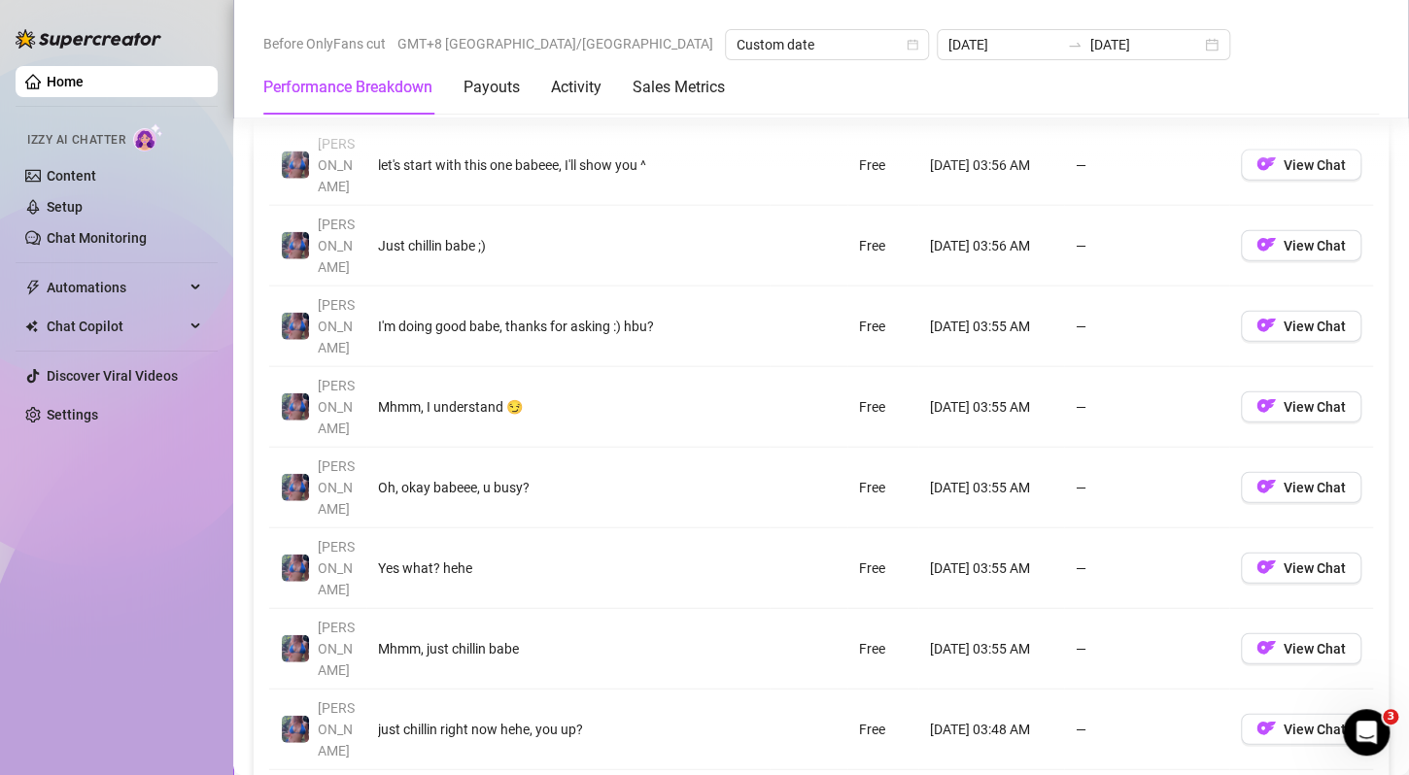
scroll to position [2040, 0]
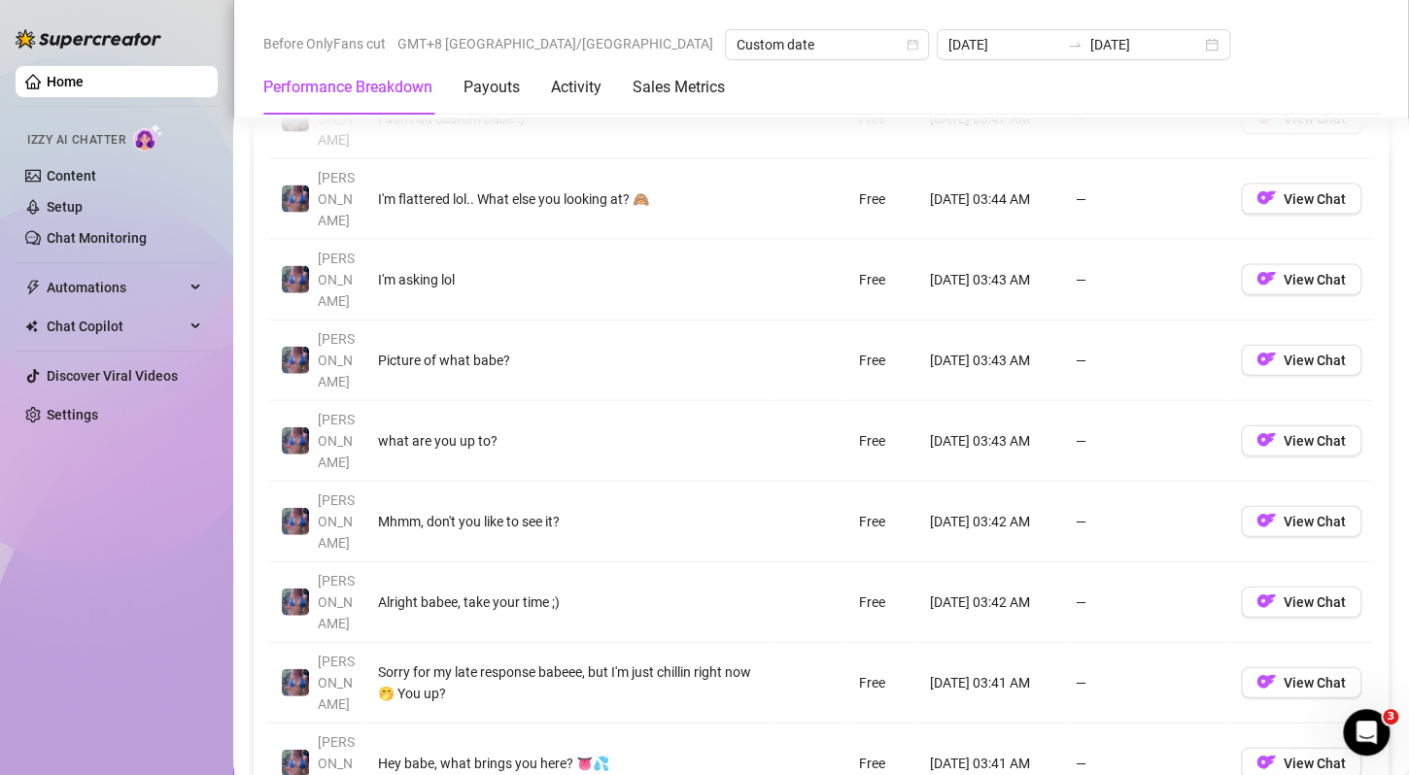
scroll to position [1943, 0]
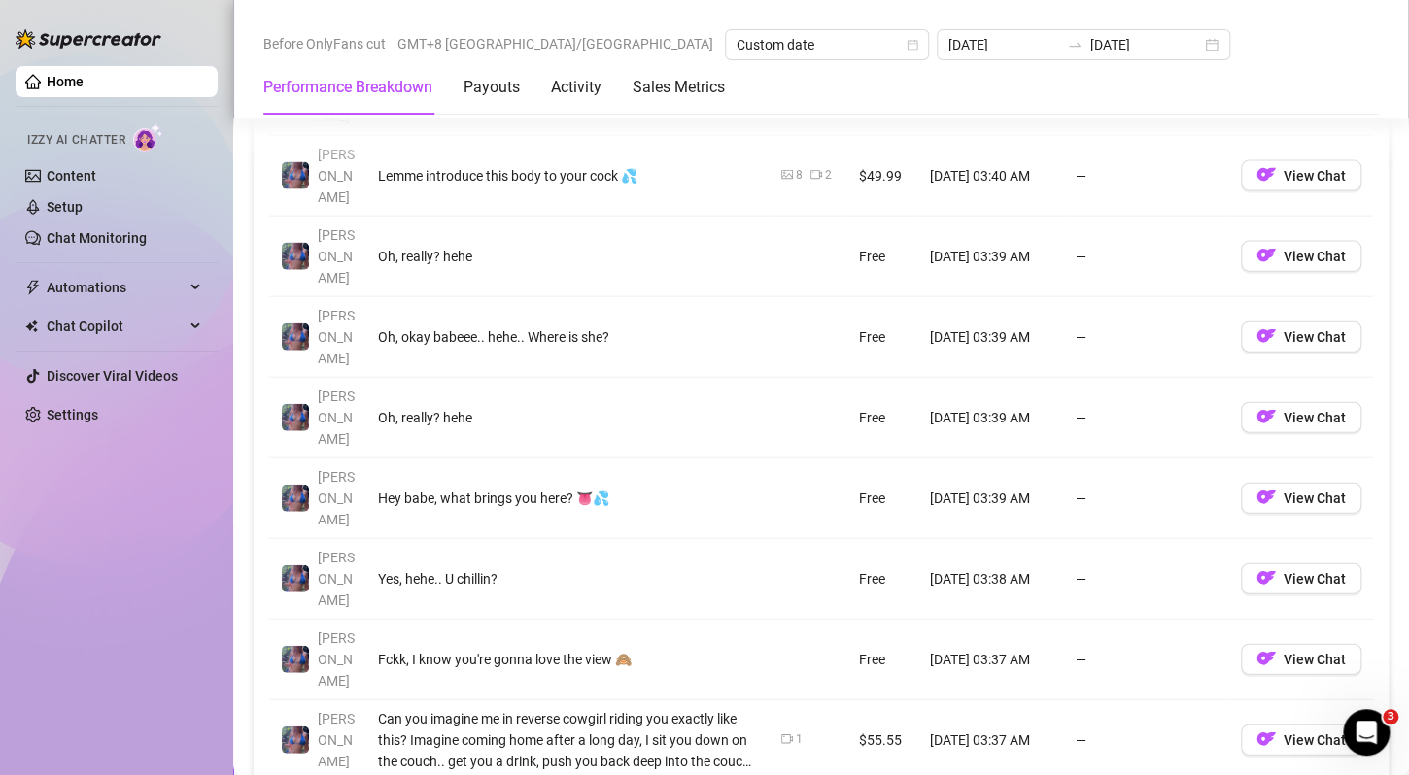
drag, startPoint x: 1221, startPoint y: 591, endPoint x: 1045, endPoint y: 400, distance: 259.2
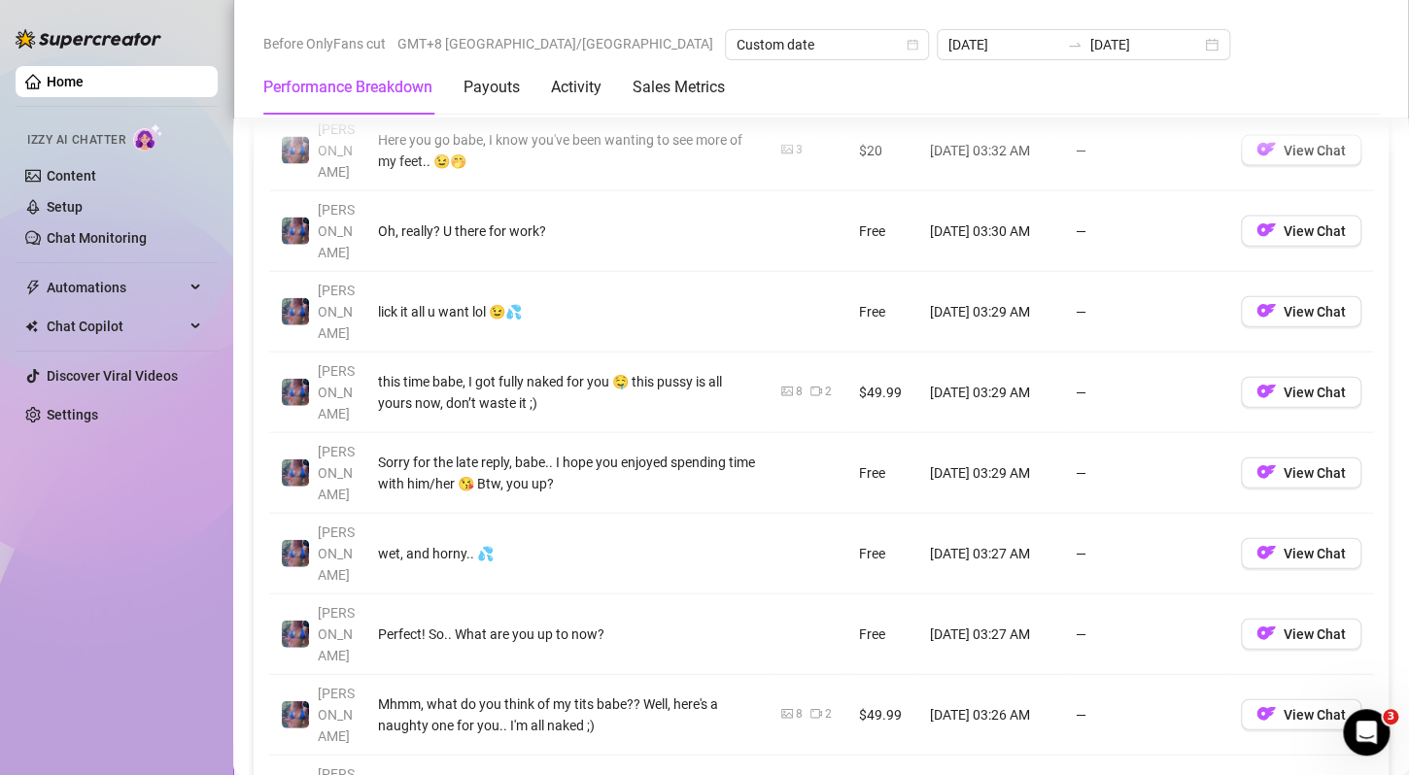
scroll to position [2040, 0]
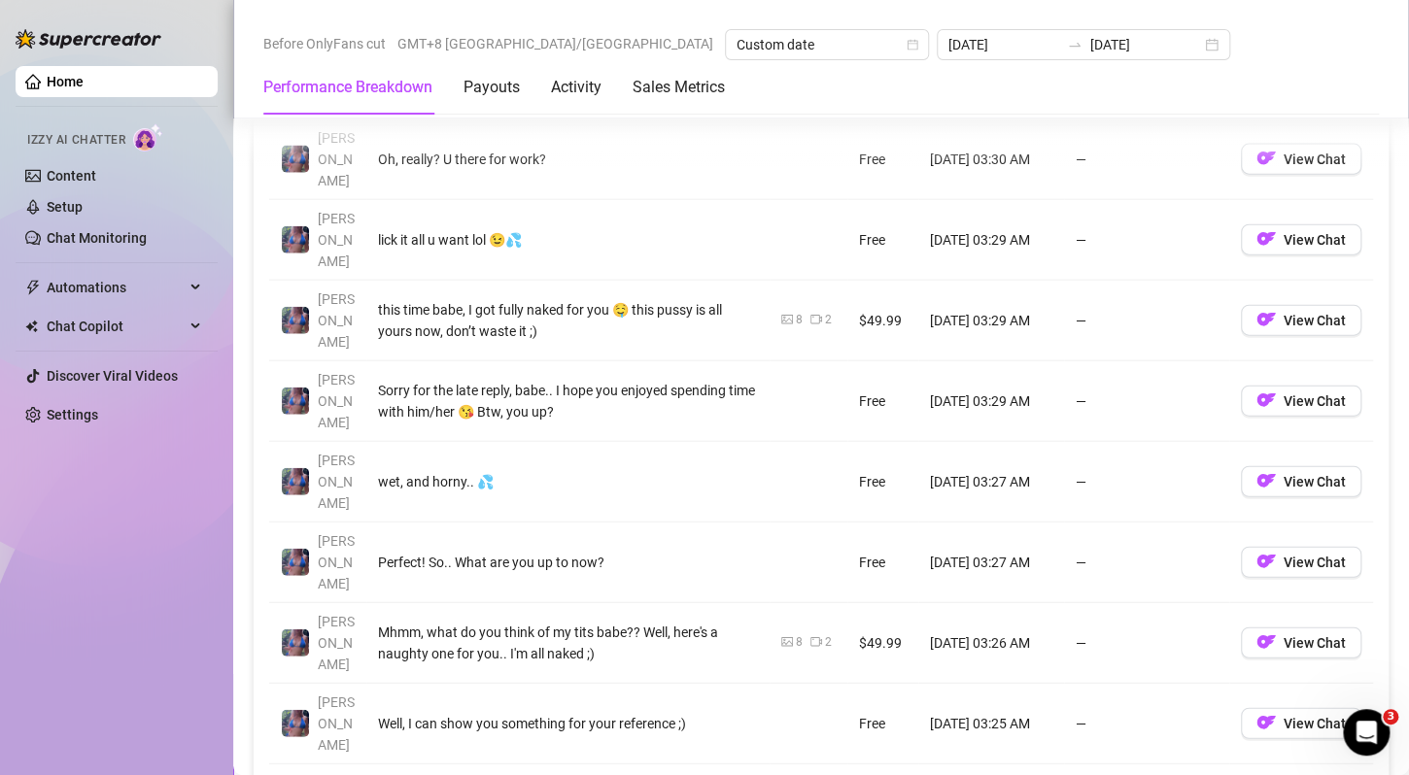
drag, startPoint x: 1221, startPoint y: 499, endPoint x: 1116, endPoint y: 392, distance: 150.5
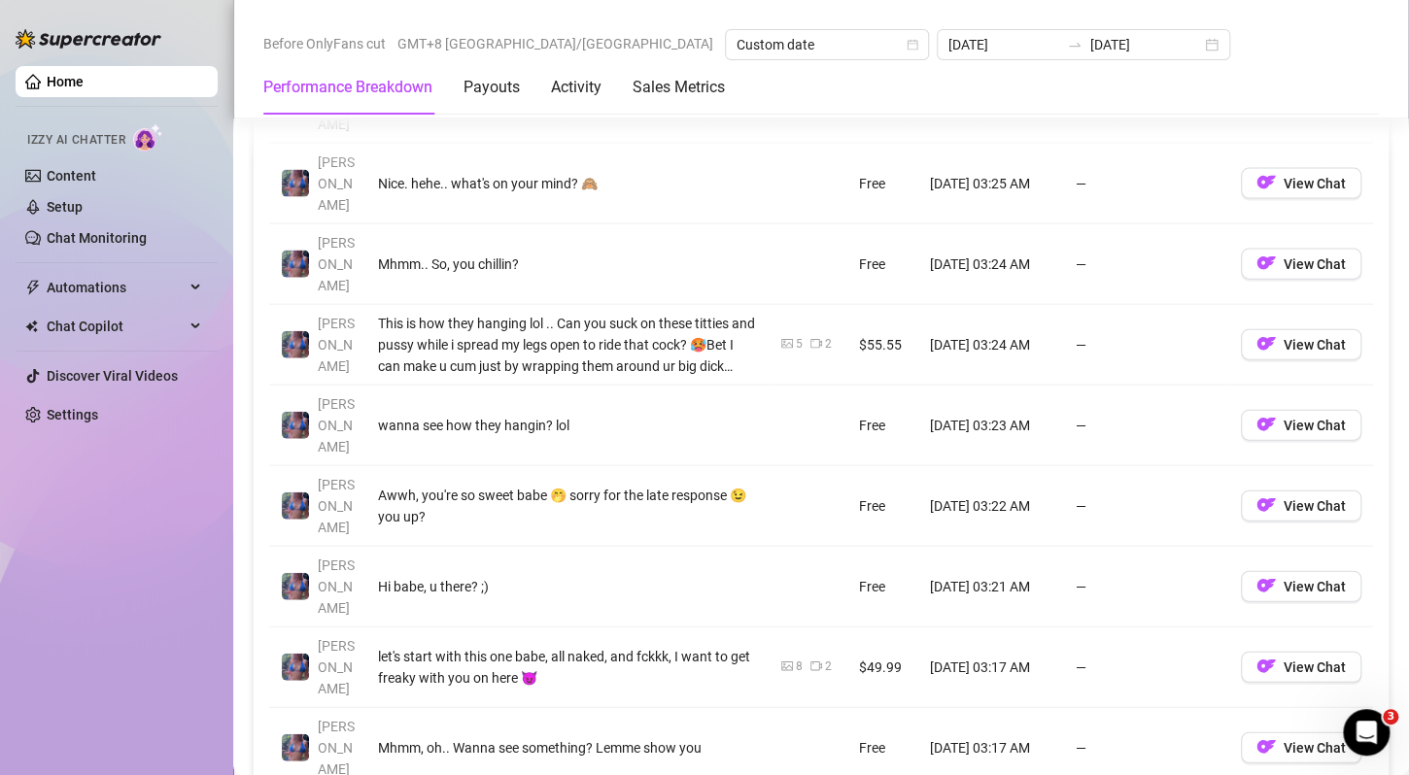
scroll to position [1943, 0]
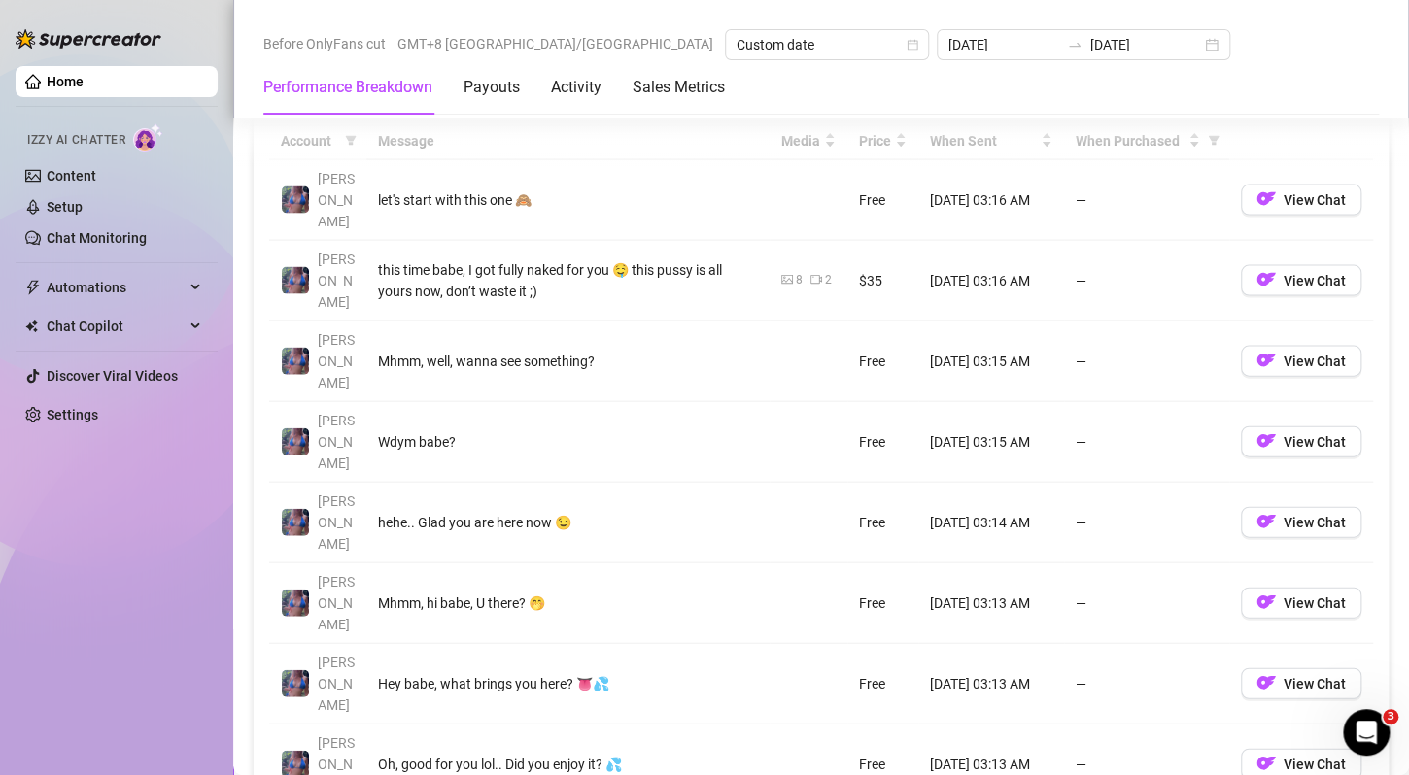
scroll to position [1846, 0]
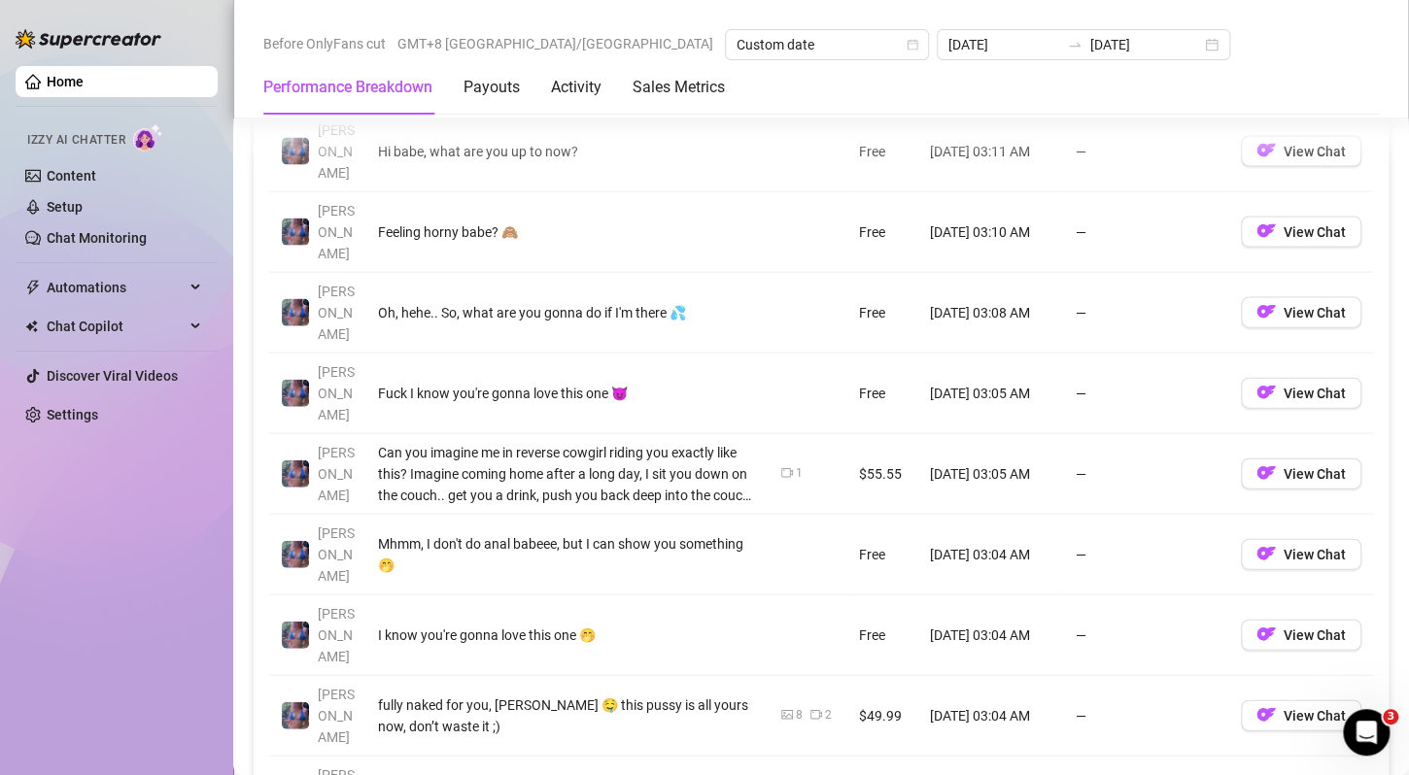
scroll to position [1943, 0]
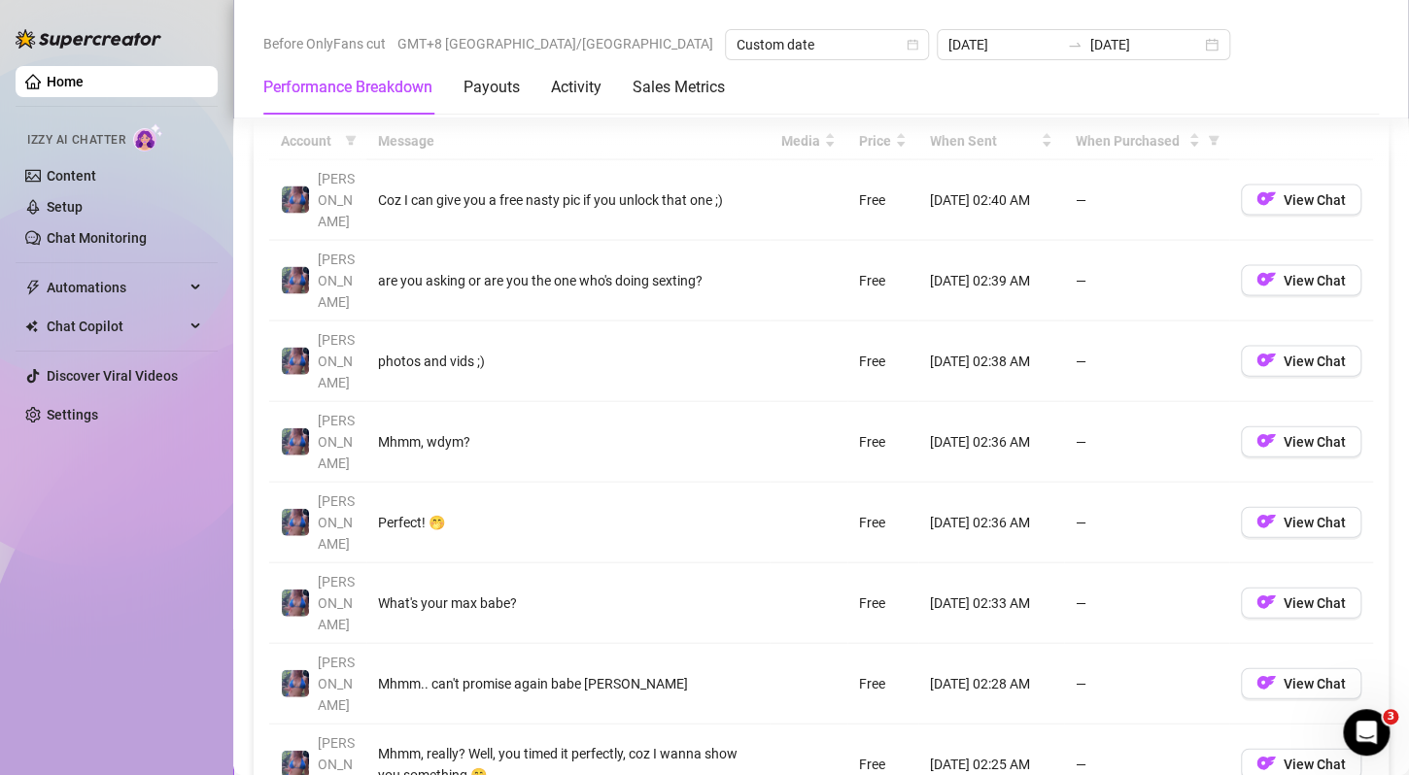
scroll to position [1846, 0]
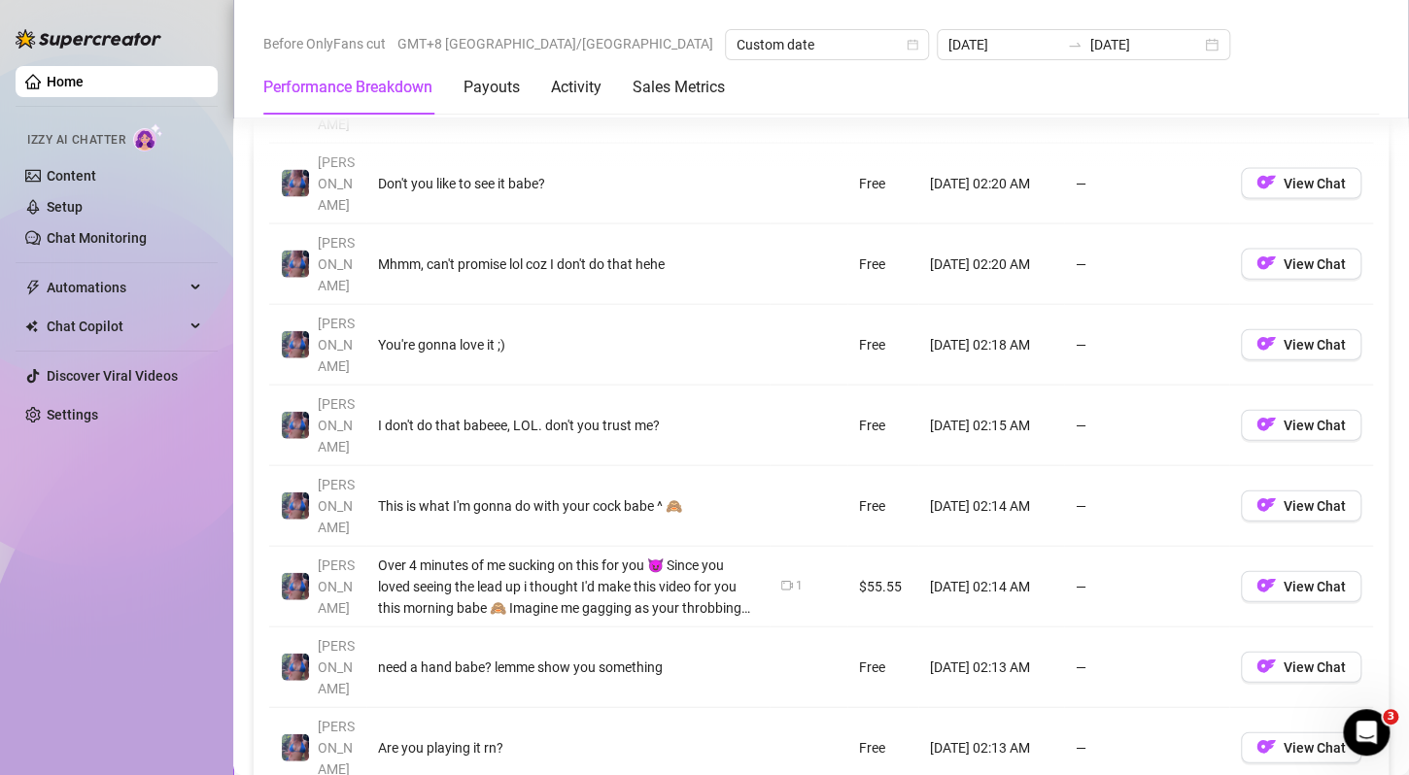
scroll to position [1943, 0]
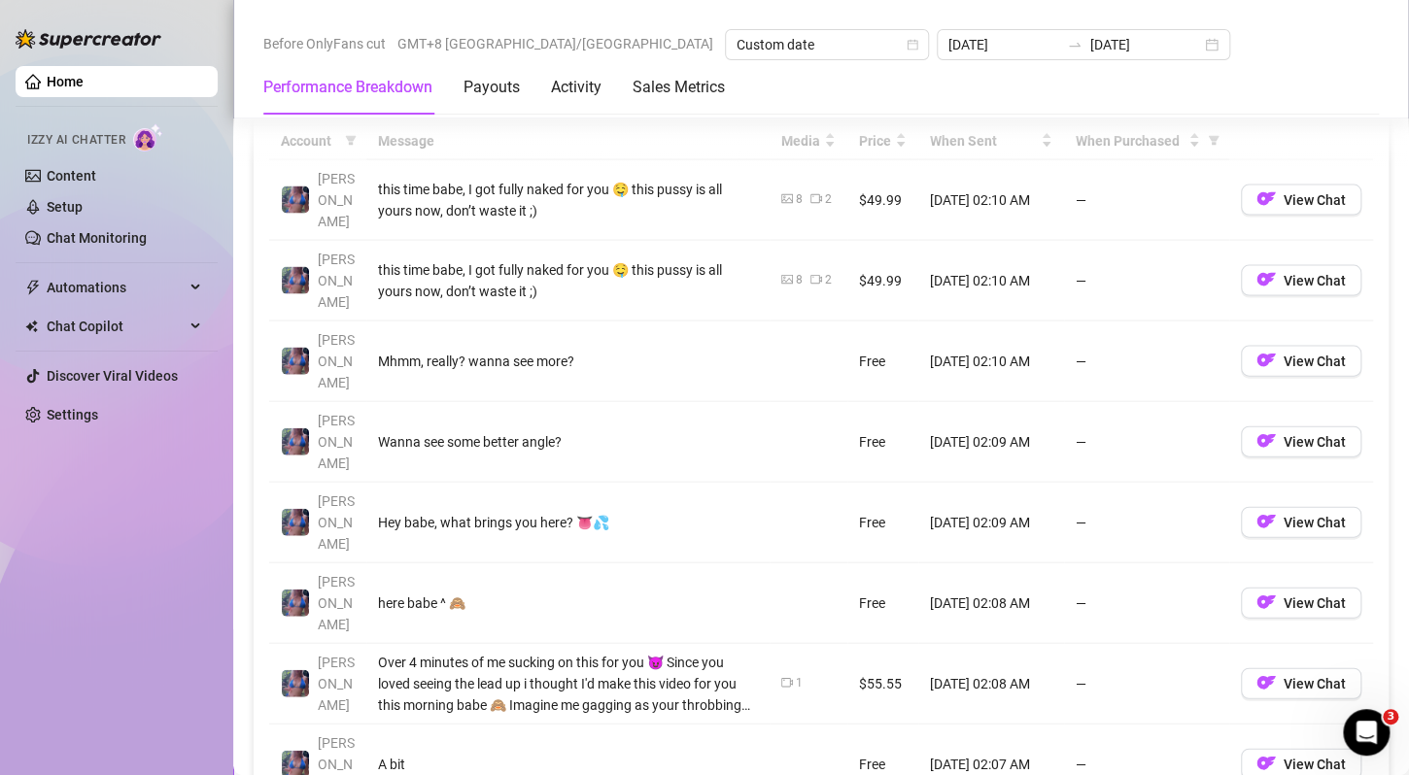
scroll to position [1846, 0]
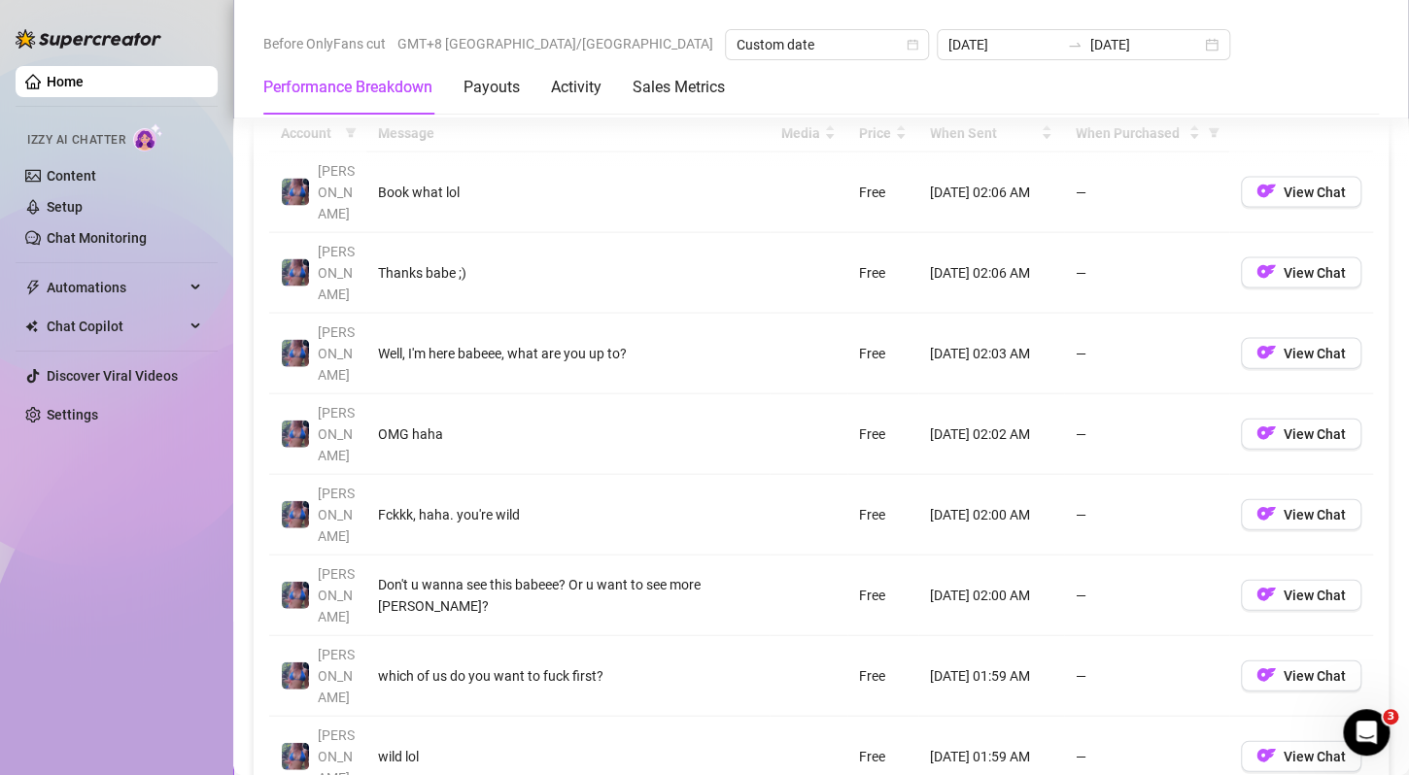
drag, startPoint x: 1219, startPoint y: 664, endPoint x: 1150, endPoint y: 579, distance: 109.1
